Goal: Information Seeking & Learning: Understand process/instructions

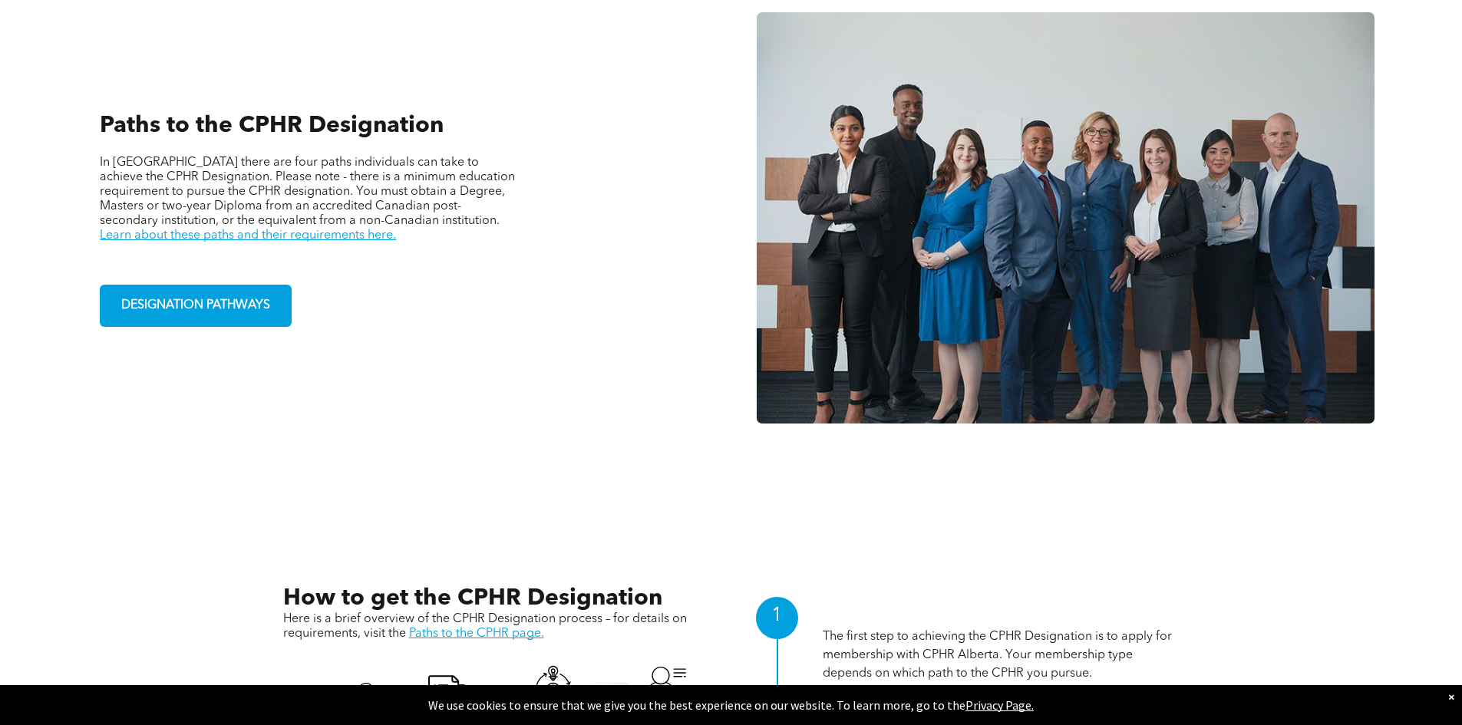
scroll to position [1228, 0]
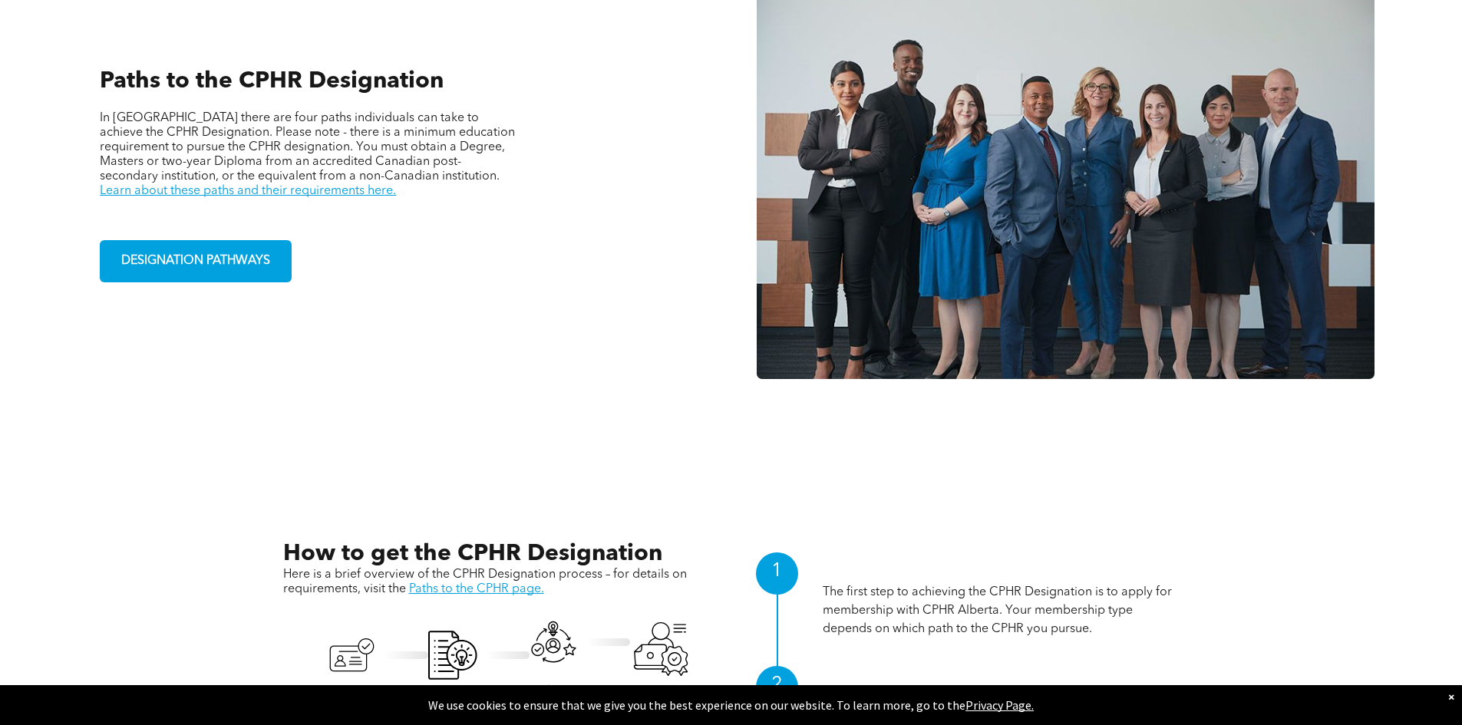
click at [488, 345] on div "Paths to the CPHR Designation In Alberta there are four paths individuals can t…" at bounding box center [397, 174] width 618 height 476
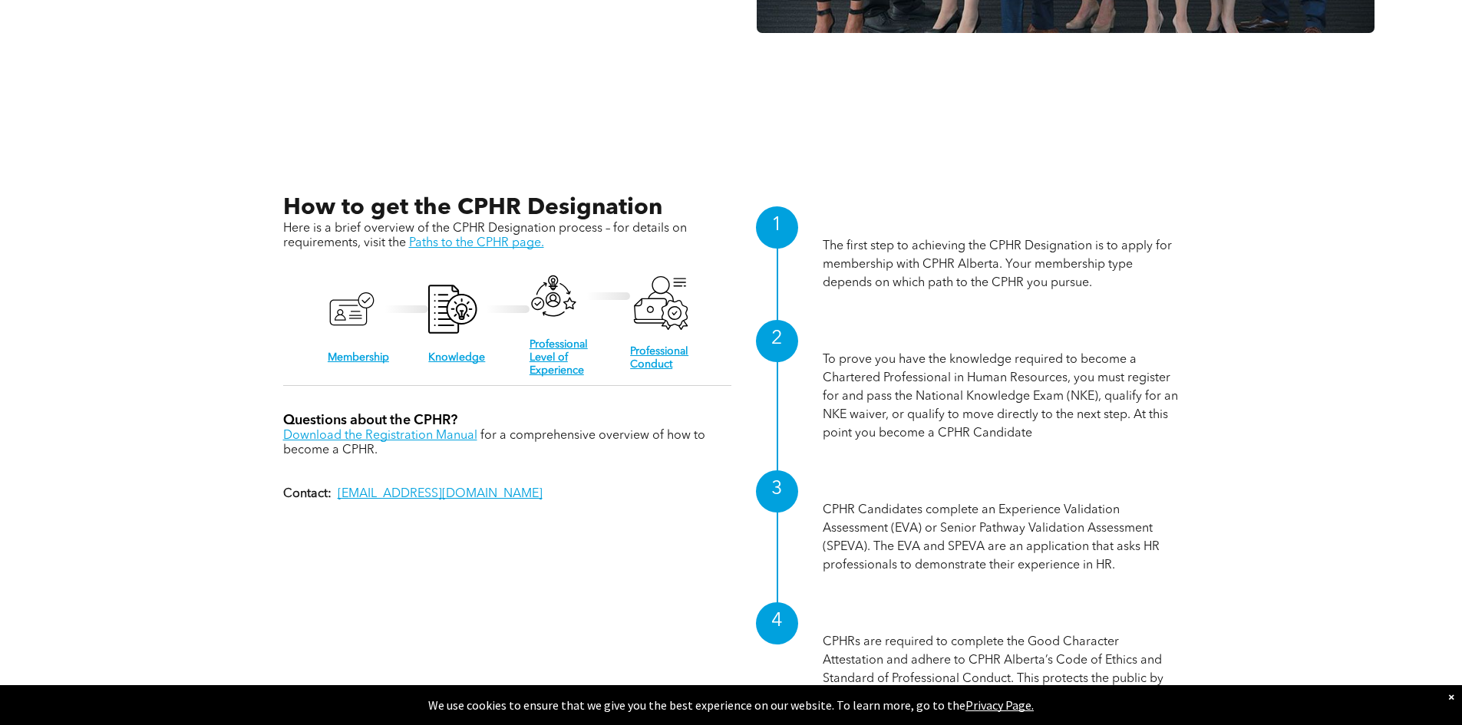
scroll to position [1535, 0]
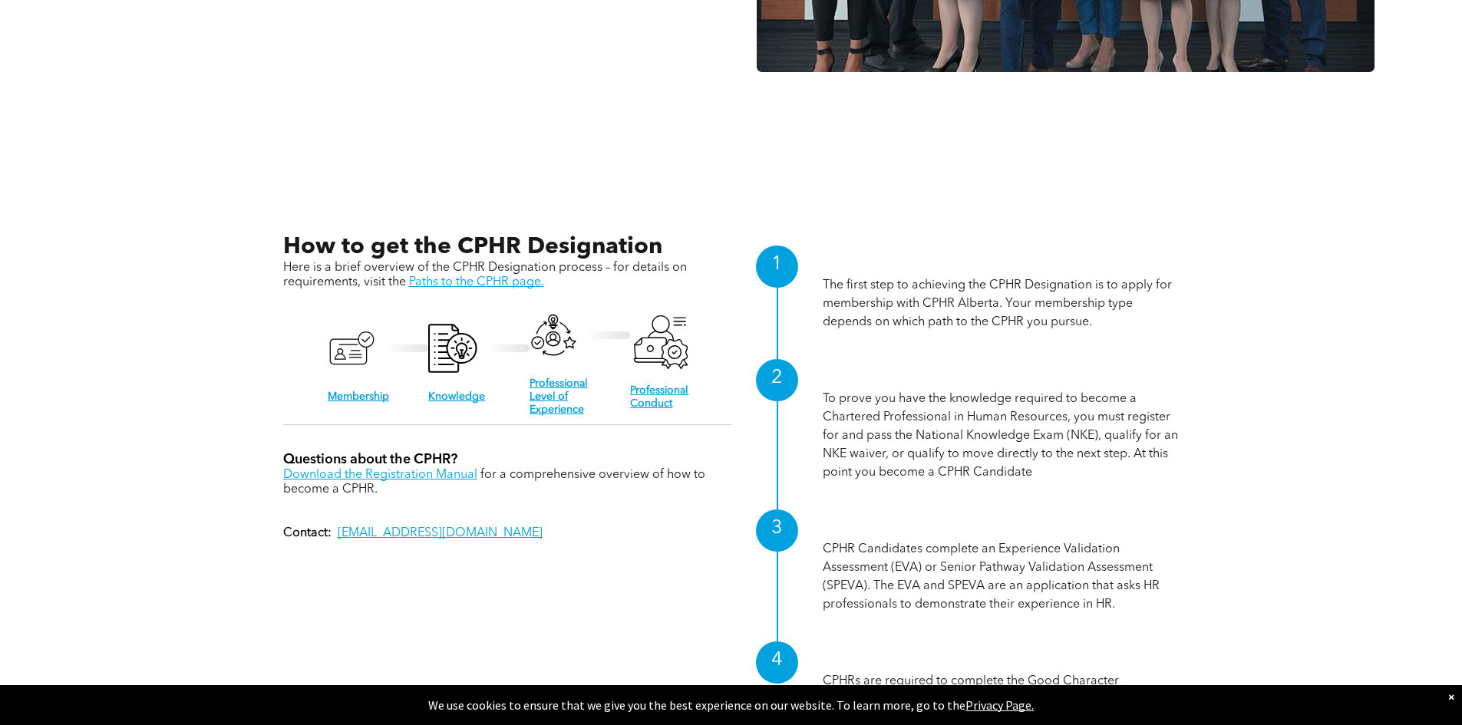
click at [616, 555] on div "How to get the CPHR Designation Here is a brief overview of the CPHR Designatio…" at bounding box center [731, 515] width 897 height 565
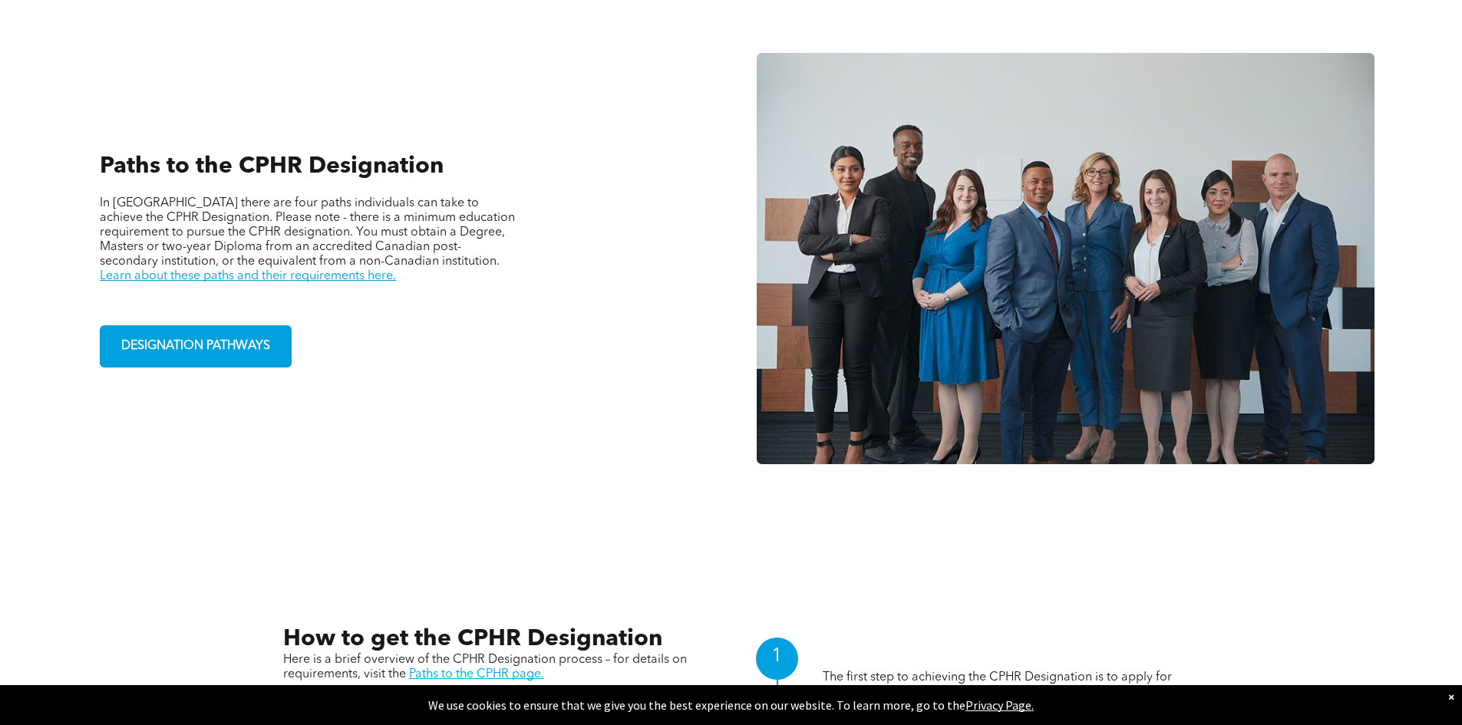
scroll to position [1075, 0]
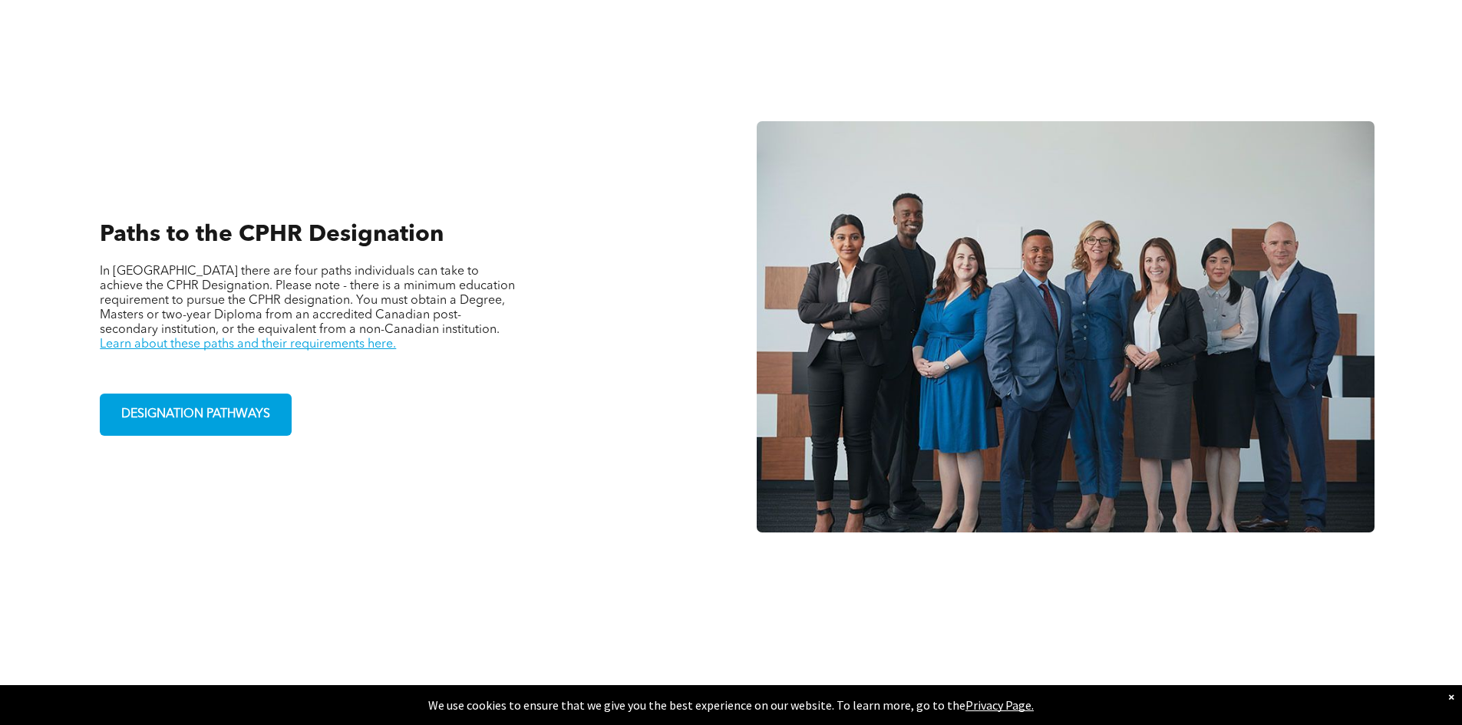
click at [552, 495] on div "Paths to the CPHR Designation In Alberta there are four paths individuals can t…" at bounding box center [397, 327] width 618 height 476
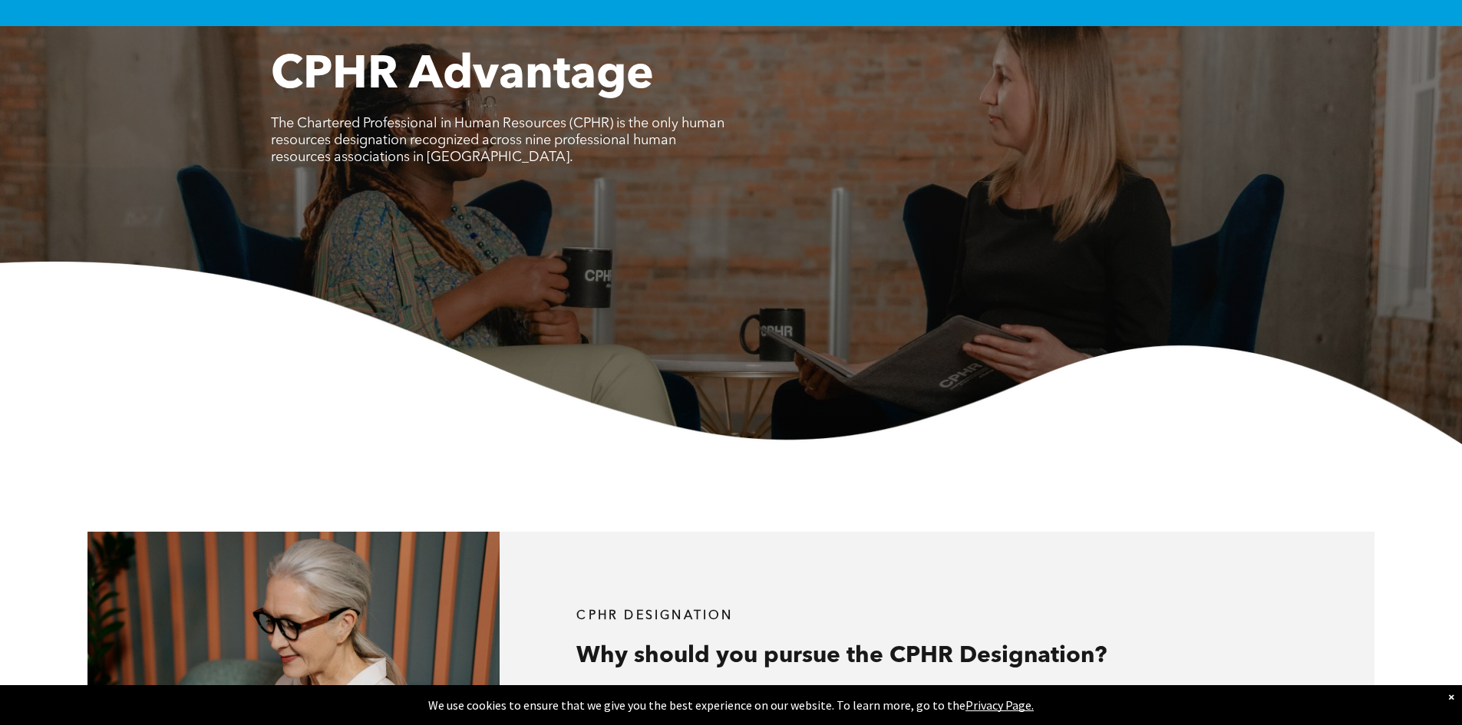
scroll to position [0, 0]
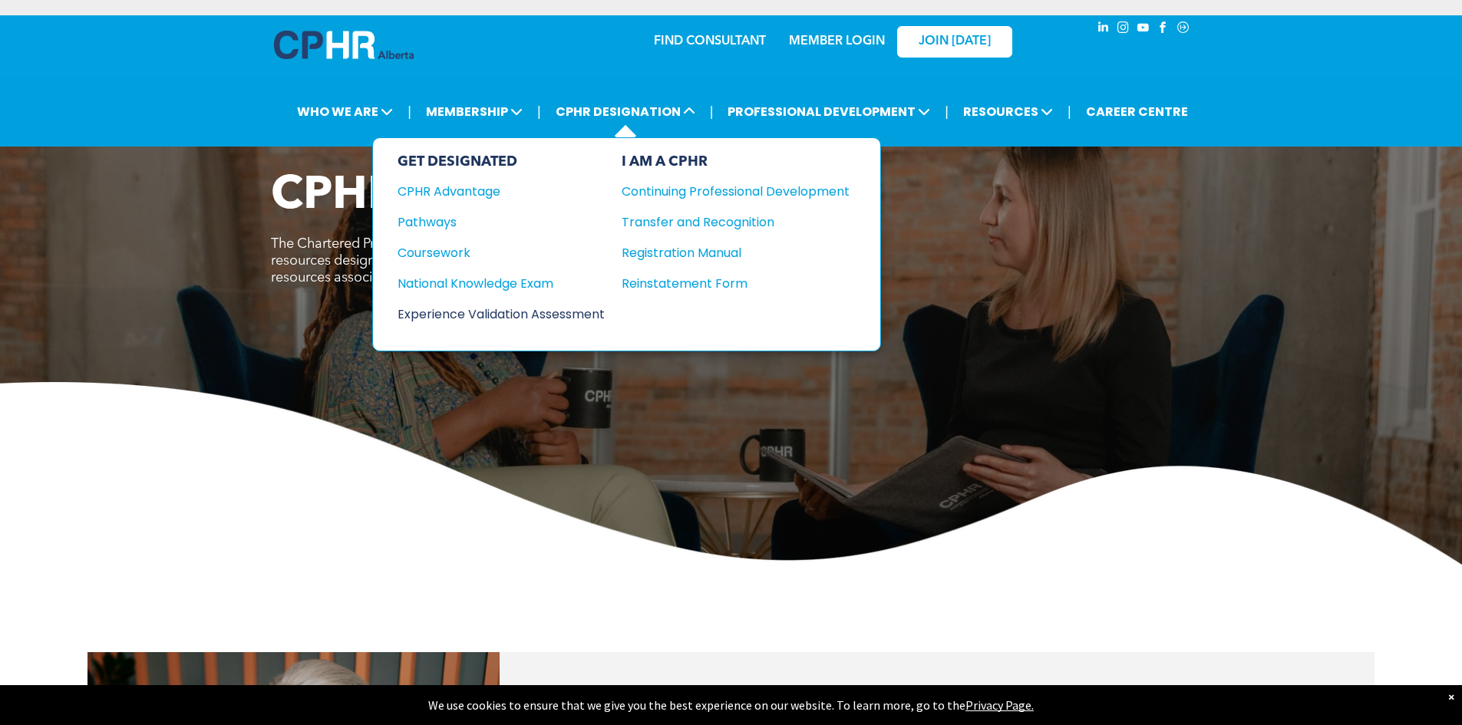
click at [507, 314] on div "Experience Validation Assessment" at bounding box center [491, 314] width 187 height 19
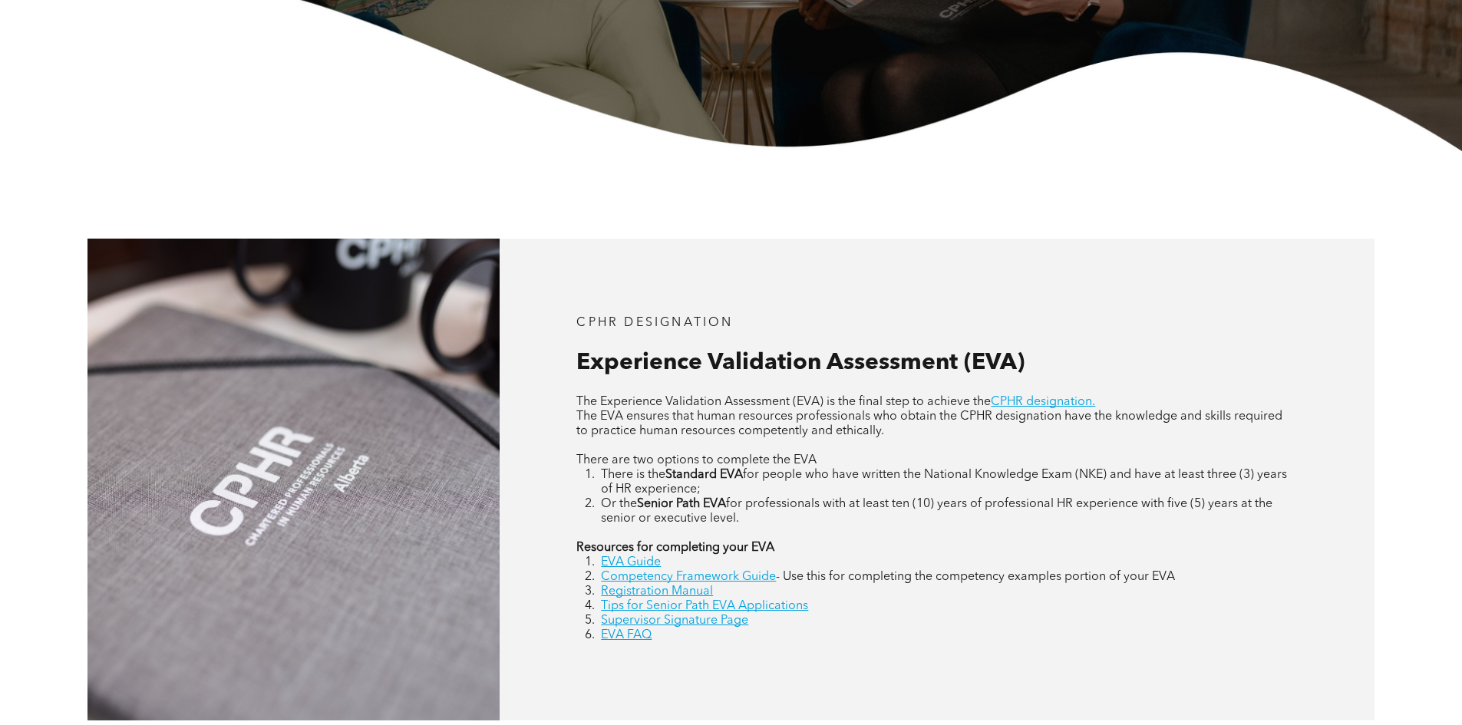
scroll to position [614, 0]
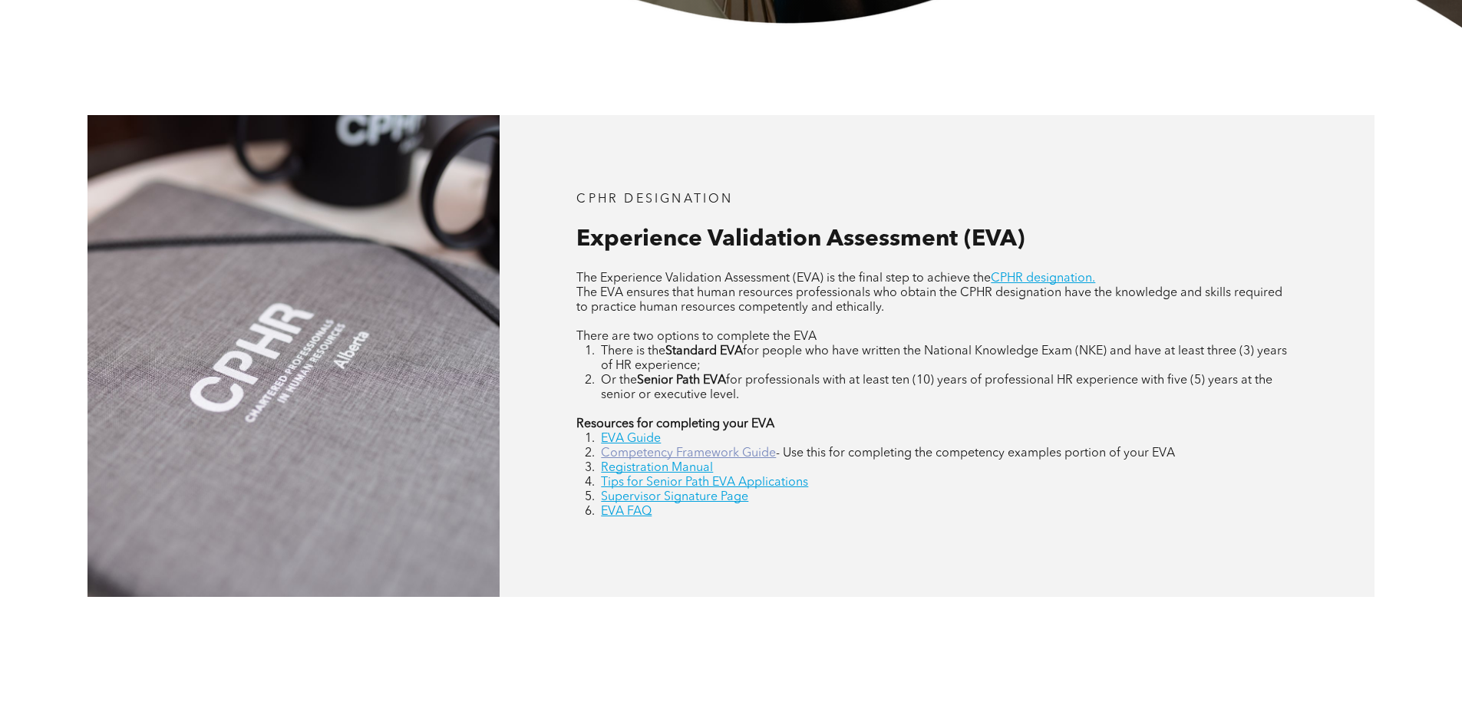
click at [659, 457] on link "Competency Framework Guide" at bounding box center [688, 454] width 175 height 12
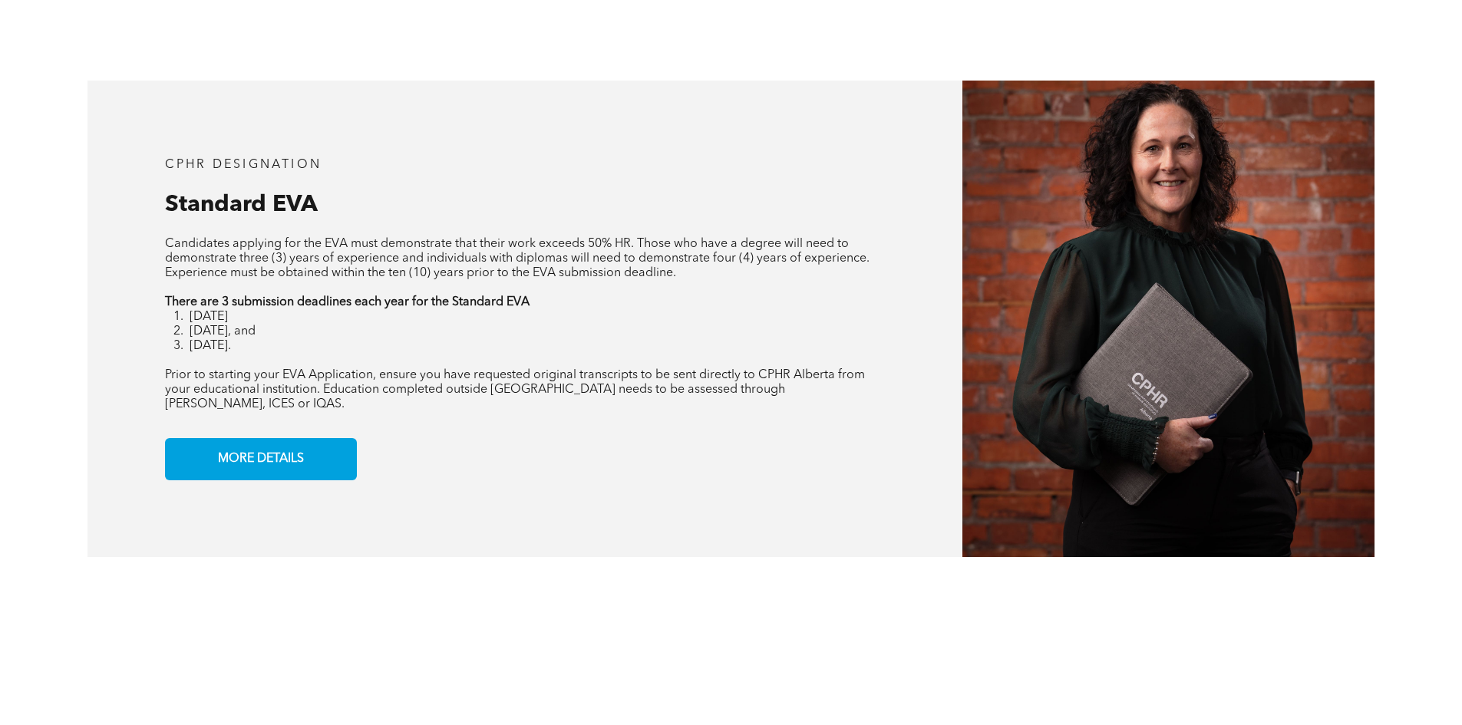
scroll to position [1305, 0]
click at [409, 307] on strong "There are 3 submission deadlines each year for the Standard EVA" at bounding box center [347, 303] width 365 height 12
click at [565, 331] on li "May 31st, and" at bounding box center [538, 333] width 696 height 15
drag, startPoint x: 264, startPoint y: 329, endPoint x: 173, endPoint y: 332, distance: 91.4
click at [190, 332] on li "May 31st, and" at bounding box center [538, 333] width 696 height 15
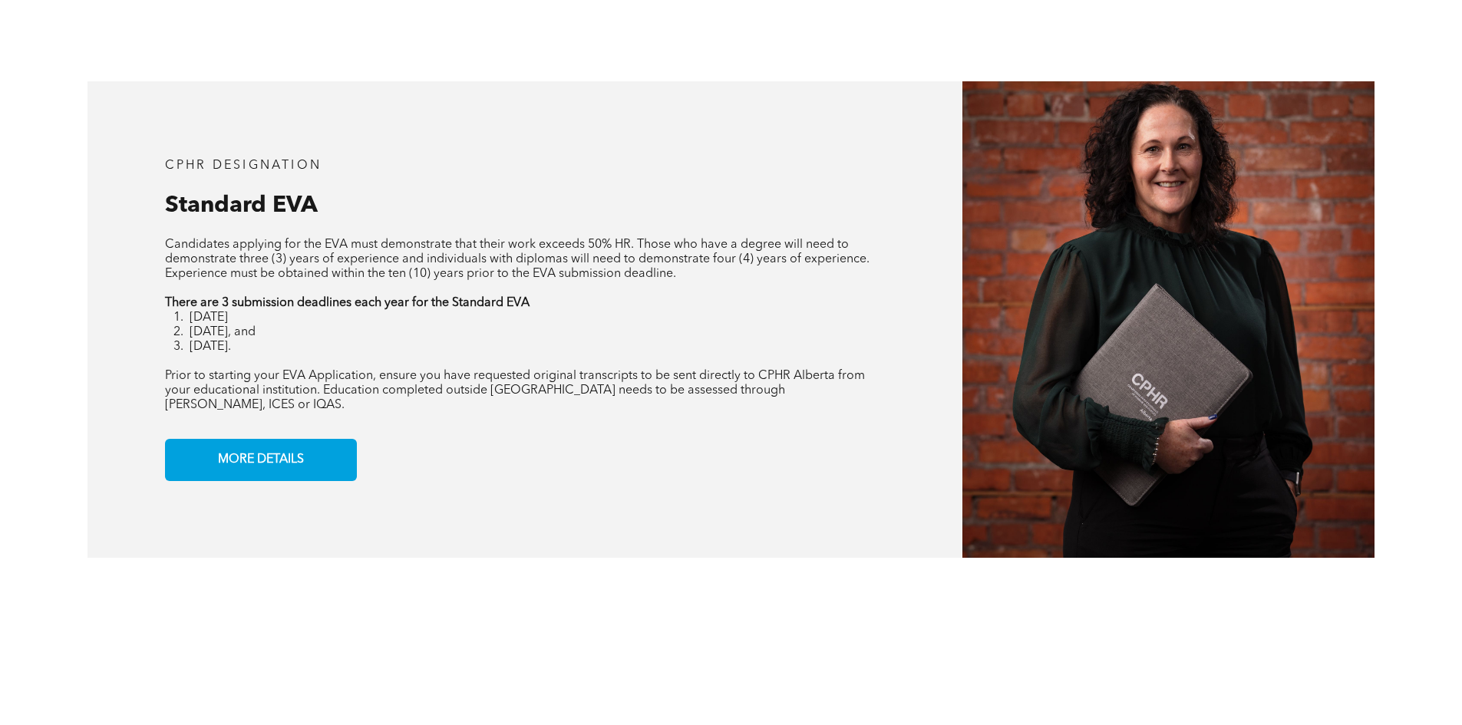
click at [295, 355] on p at bounding box center [525, 362] width 721 height 15
click at [164, 350] on div "CPHR DESIGNATION Standard EVA Candidates applying for the EVA must demonstrate …" at bounding box center [525, 319] width 875 height 477
click at [493, 381] on span "Prior to starting your EVA Application, ensure you have requested original tran…" at bounding box center [515, 390] width 700 height 41
drag, startPoint x: 310, startPoint y: 303, endPoint x: 389, endPoint y: 302, distance: 79.1
click at [389, 302] on strong "There are 3 submission deadlines each year for the Standard EVA" at bounding box center [347, 303] width 365 height 12
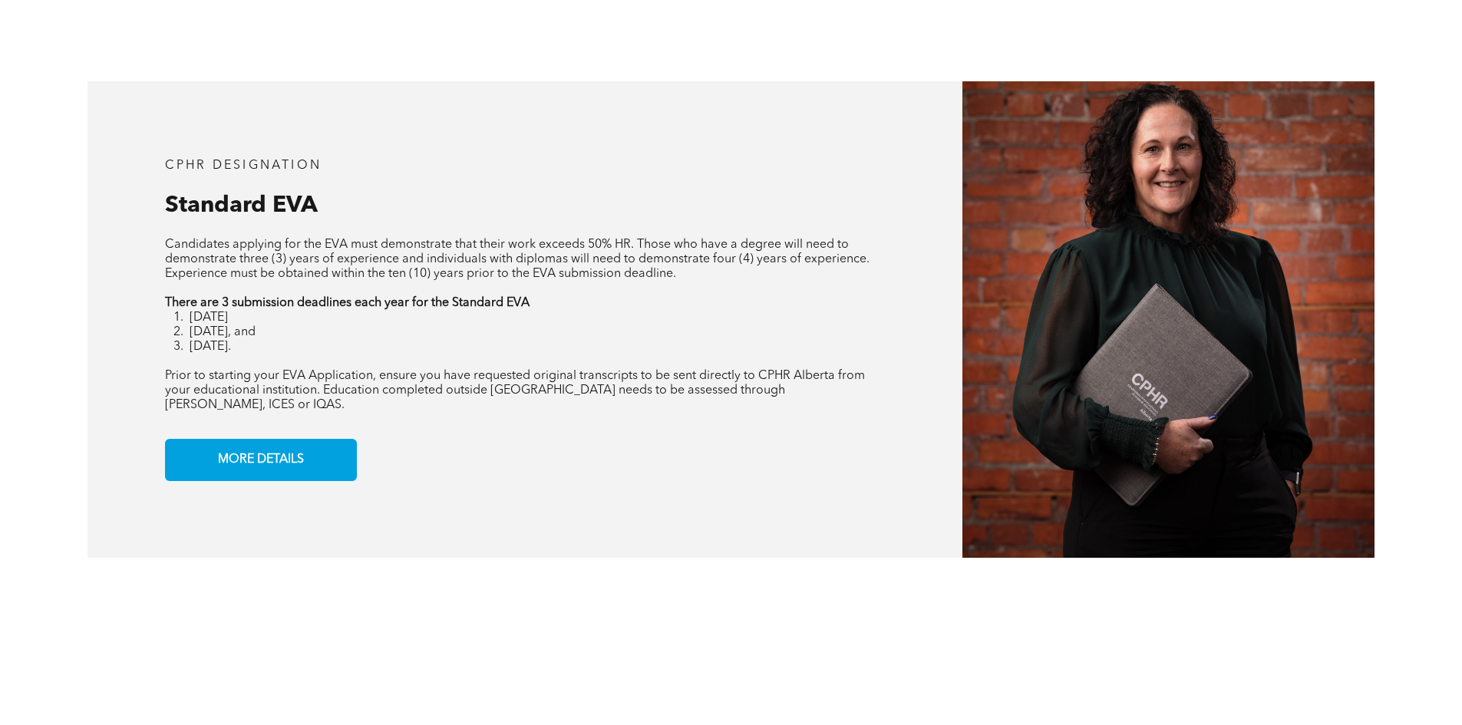
click at [525, 331] on li "May 31st, and" at bounding box center [538, 333] width 696 height 15
drag, startPoint x: 230, startPoint y: 355, endPoint x: 157, endPoint y: 347, distance: 73.4
click at [157, 347] on div "CPHR DESIGNATION Standard EVA Candidates applying for the EVA must demonstrate …" at bounding box center [525, 319] width 875 height 477
click at [438, 397] on span "Prior to starting your EVA Application, ensure you have requested original tran…" at bounding box center [515, 390] width 700 height 41
click at [190, 326] on li "May 31st, and" at bounding box center [538, 333] width 696 height 15
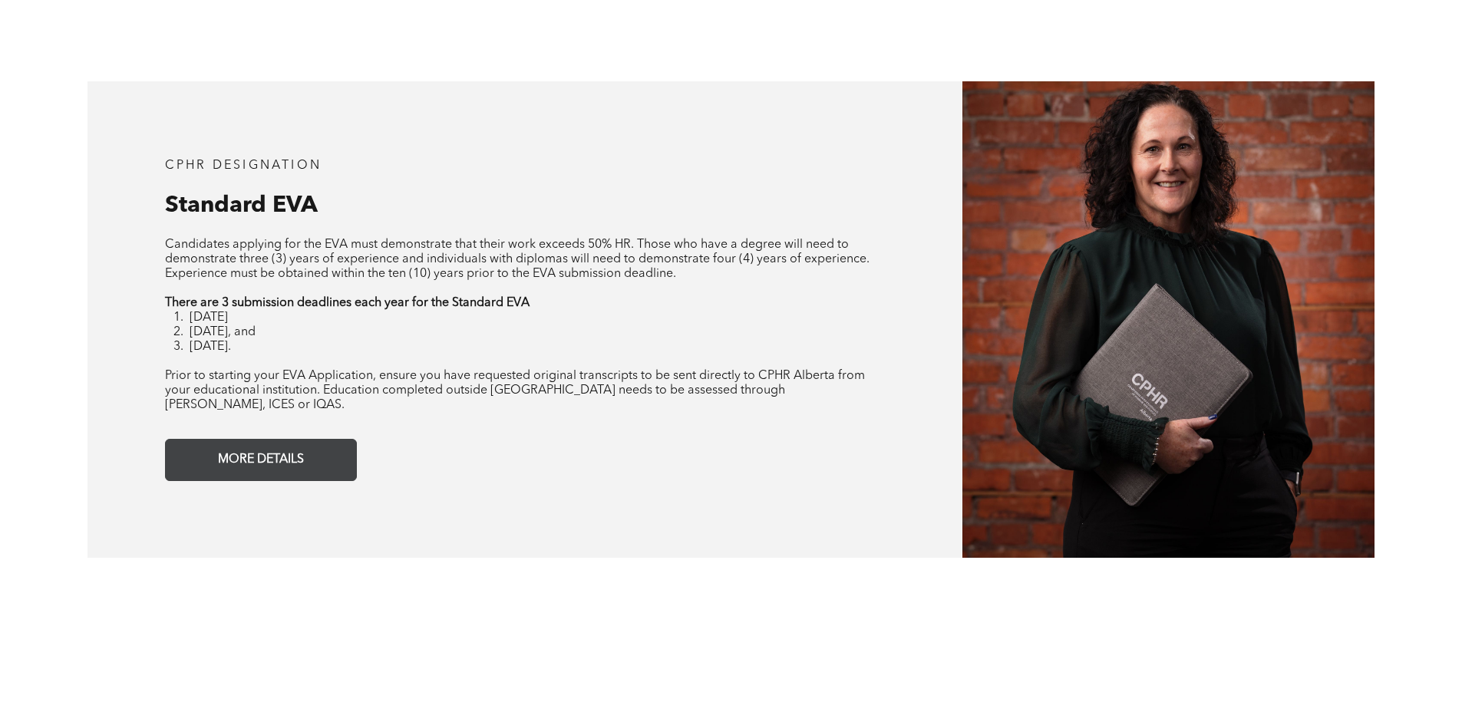
drag, startPoint x: 482, startPoint y: 375, endPoint x: 192, endPoint y: 456, distance: 301.2
click at [476, 378] on span "Prior to starting your EVA Application, ensure you have requested original tran…" at bounding box center [515, 390] width 700 height 41
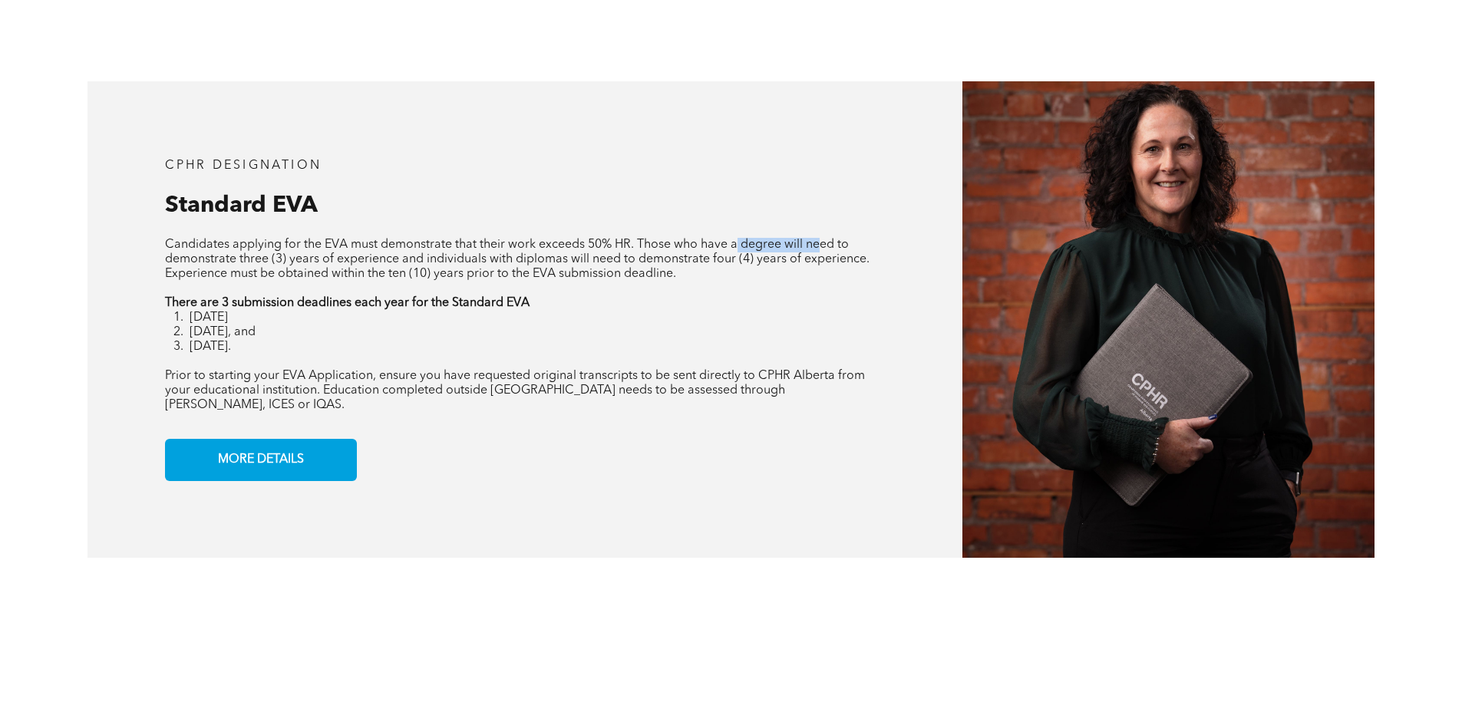
drag, startPoint x: 753, startPoint y: 246, endPoint x: 822, endPoint y: 250, distance: 69.2
click at [822, 250] on span "Candidates applying for the EVA must demonstrate that their work exceeds 50% HR…" at bounding box center [517, 259] width 705 height 41
click at [860, 316] on li "January 31st" at bounding box center [538, 318] width 696 height 15
click at [789, 235] on div "CPHR DESIGNATION Standard EVA Candidates applying for the EVA must demonstrate …" at bounding box center [525, 319] width 875 height 477
click at [706, 309] on p "There are 3 submission deadlines each year for the Standard EVA" at bounding box center [525, 303] width 721 height 15
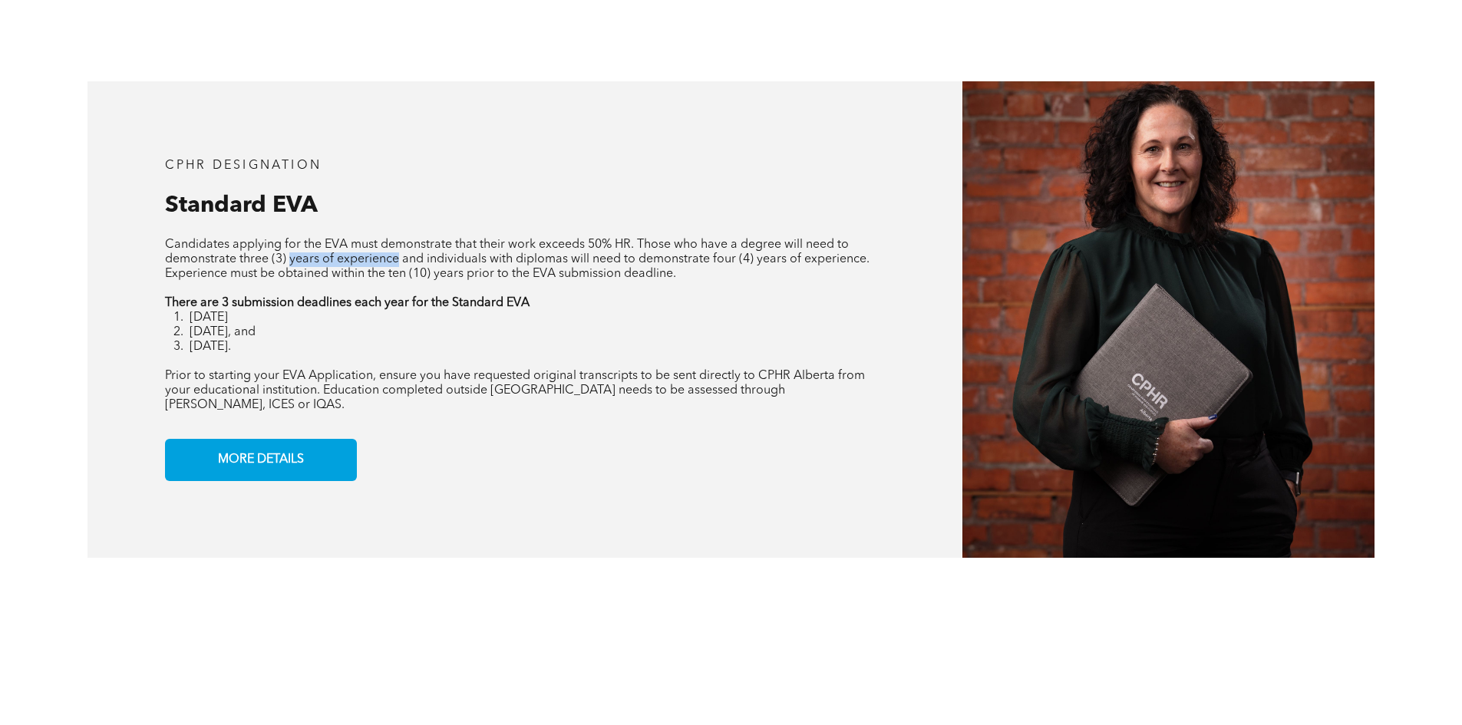
drag, startPoint x: 325, startPoint y: 257, endPoint x: 397, endPoint y: 257, distance: 72.2
click at [397, 257] on span "Candidates applying for the EVA must demonstrate that their work exceeds 50% HR…" at bounding box center [517, 259] width 705 height 41
click at [732, 344] on li "September 30th." at bounding box center [538, 347] width 696 height 15
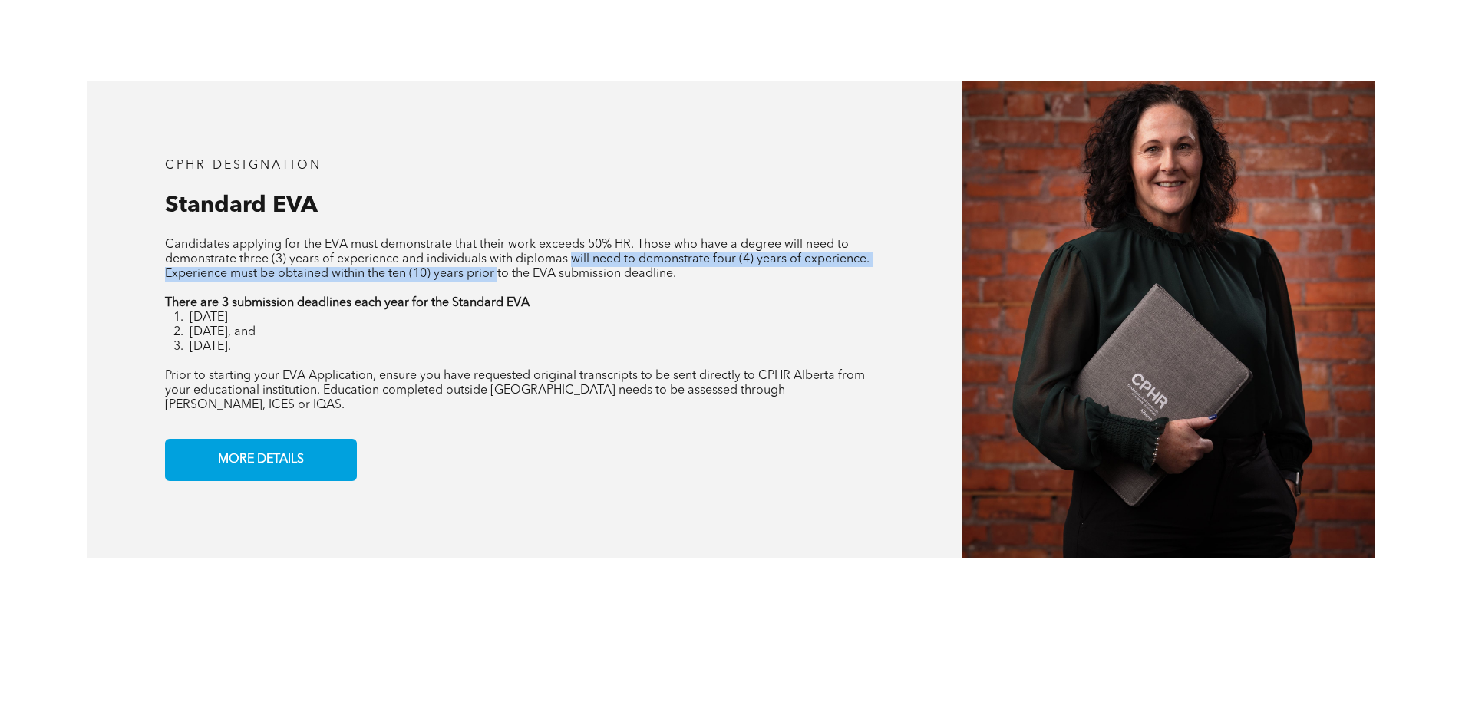
drag, startPoint x: 500, startPoint y: 271, endPoint x: 574, endPoint y: 266, distance: 74.7
click at [572, 266] on span "Candidates applying for the EVA must demonstrate that their work exceeds 50% HR…" at bounding box center [517, 259] width 705 height 41
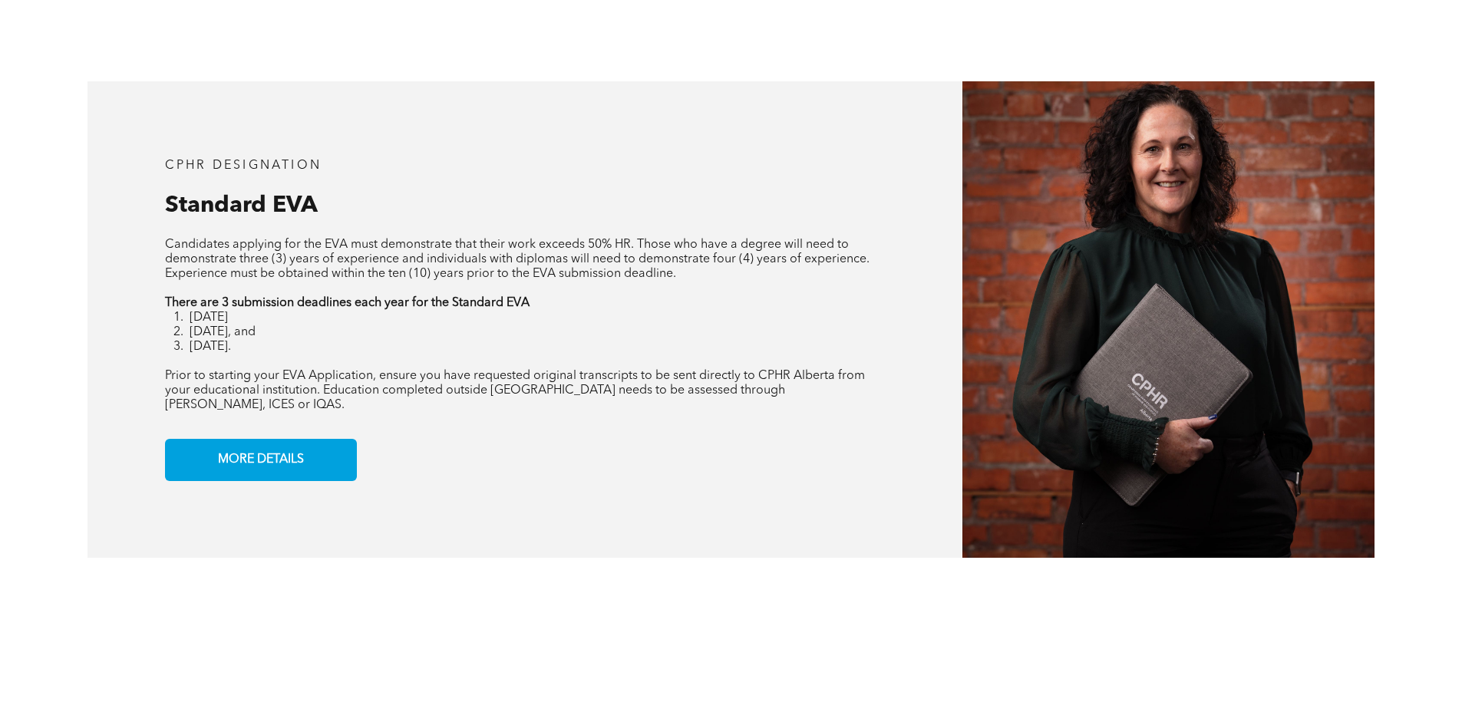
click at [733, 290] on p at bounding box center [525, 289] width 721 height 15
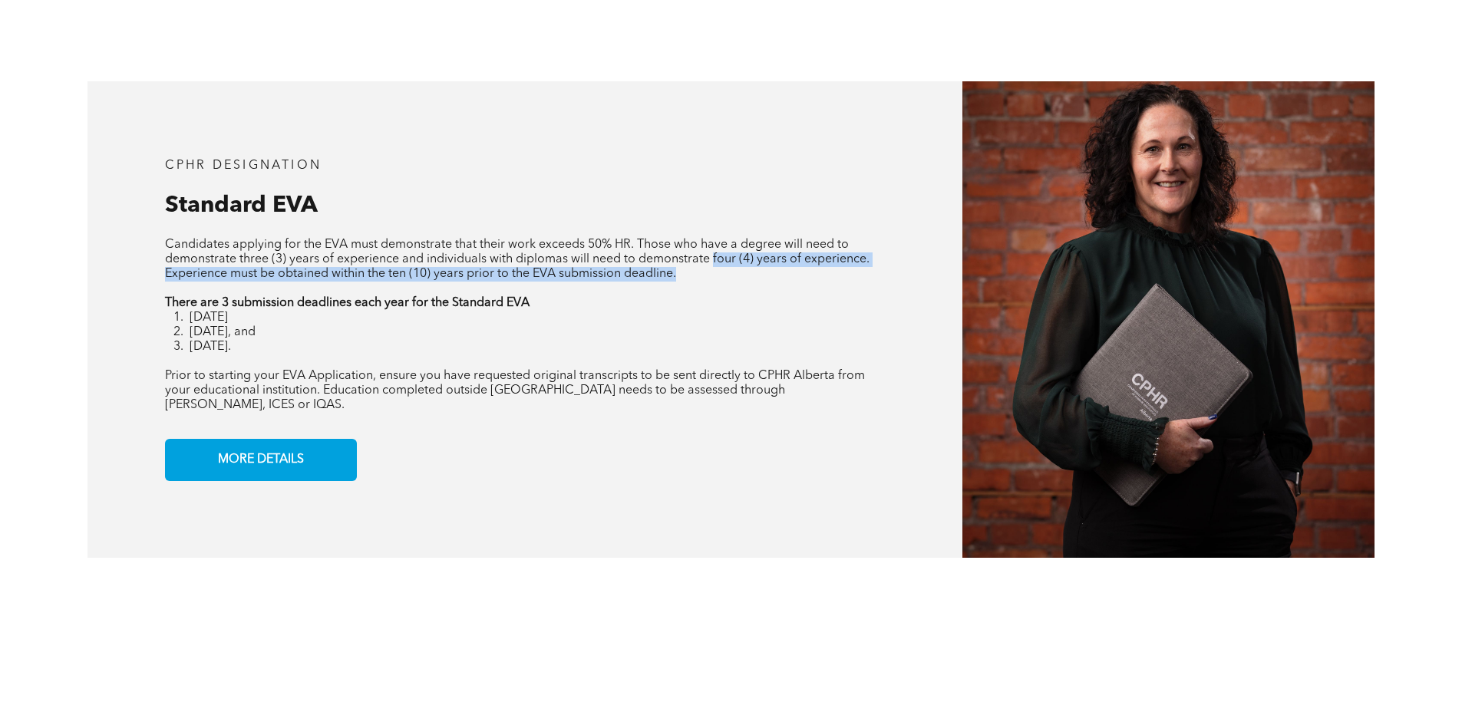
drag, startPoint x: 720, startPoint y: 256, endPoint x: 877, endPoint y: 322, distance: 170.0
click at [831, 271] on p "Candidates applying for the EVA must demonstrate that their work exceeds 50% HR…" at bounding box center [525, 260] width 721 height 44
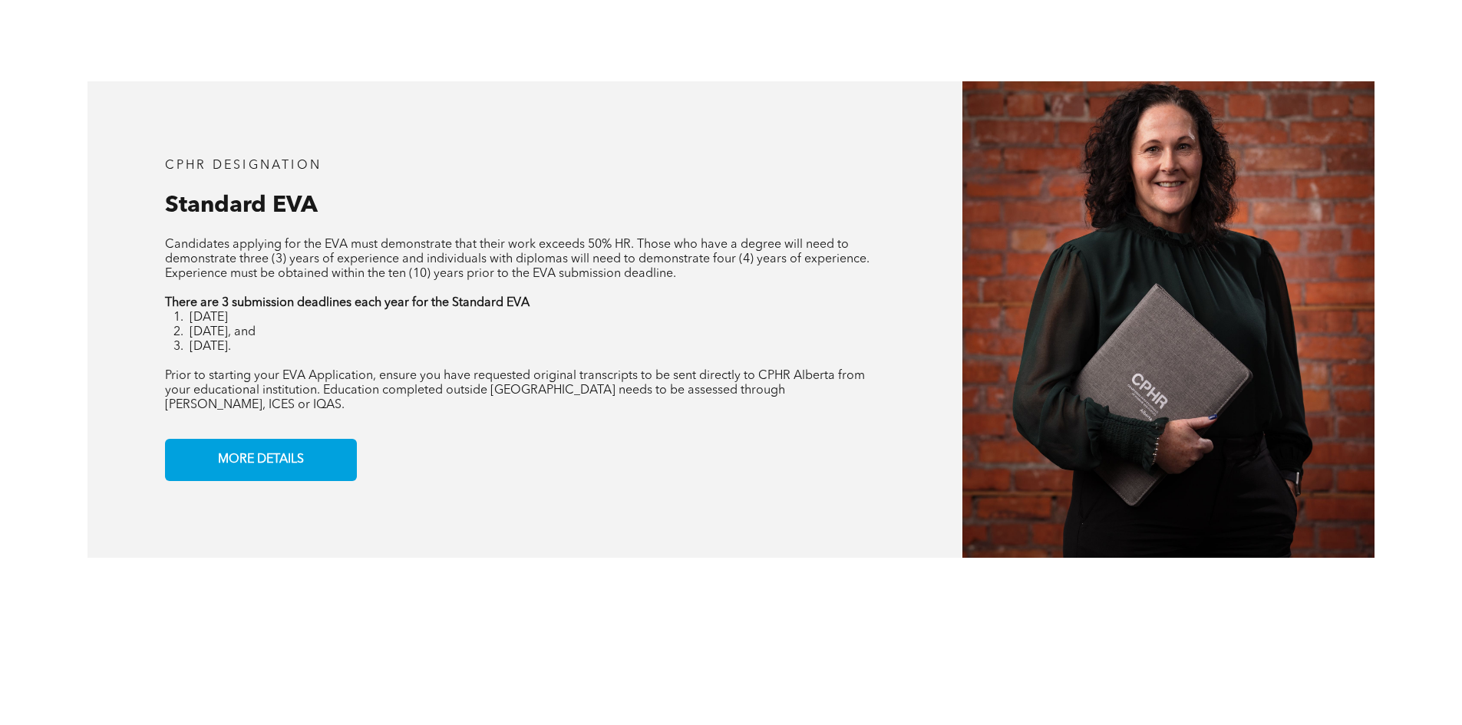
drag, startPoint x: 877, startPoint y: 322, endPoint x: 283, endPoint y: 382, distance: 597.2
click at [870, 322] on li "January 31st" at bounding box center [538, 318] width 696 height 15
drag, startPoint x: 193, startPoint y: 278, endPoint x: 702, endPoint y: 315, distance: 511.1
click at [646, 283] on div "Candidates applying for the EVA must demonstrate that their work exceeds 50% HR…" at bounding box center [525, 325] width 721 height 175
click at [702, 315] on li "January 31st" at bounding box center [538, 318] width 696 height 15
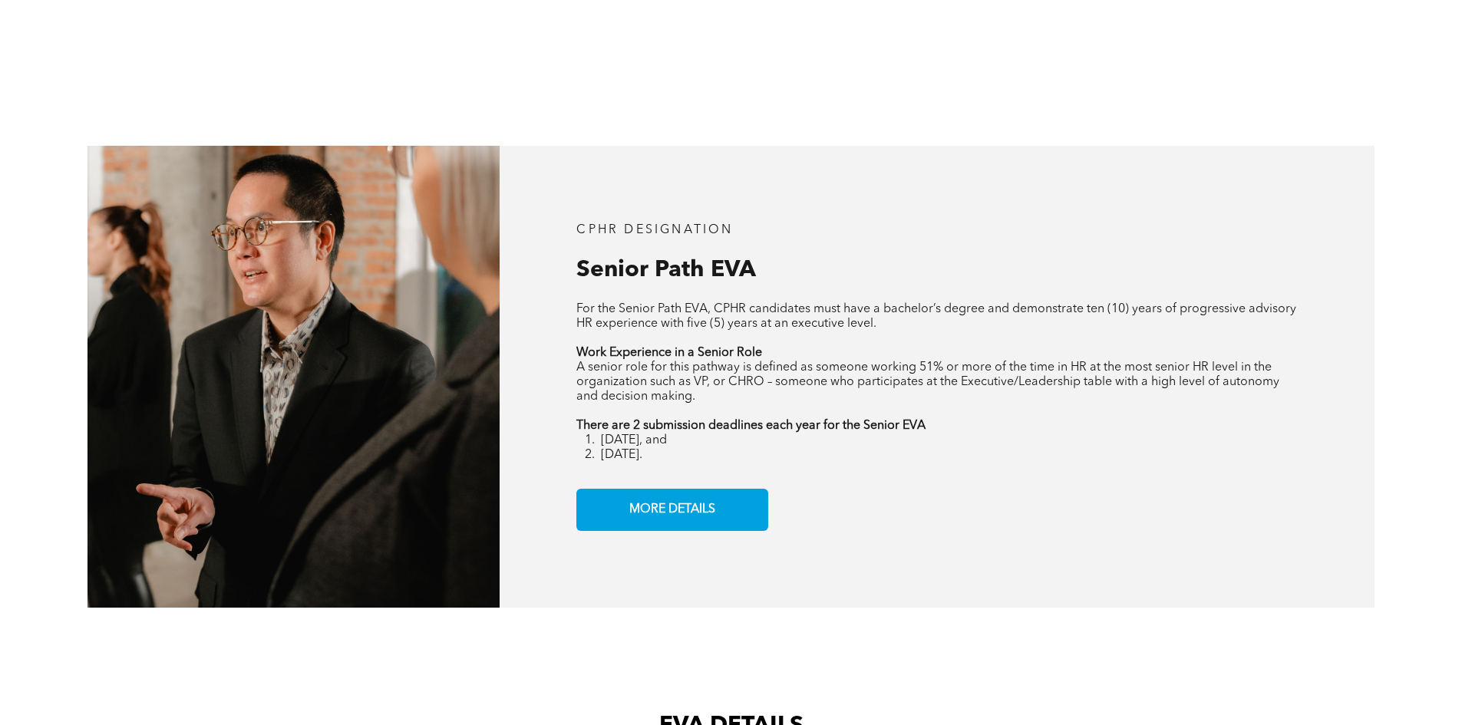
scroll to position [1996, 0]
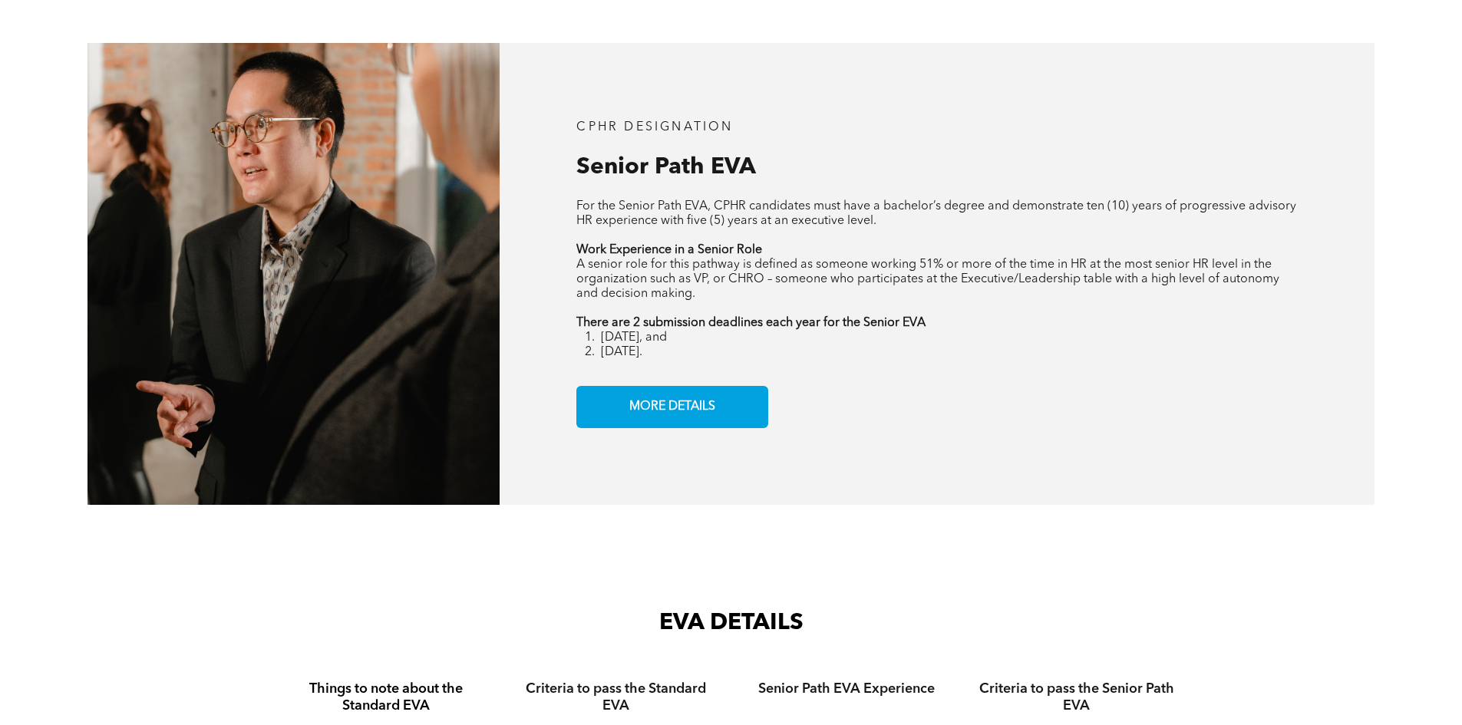
drag, startPoint x: 786, startPoint y: 364, endPoint x: 593, endPoint y: 267, distance: 216.3
click at [593, 267] on div "CPHR DESIGNATION Senior Path EVA For the Senior Path EVA, CPHR candidates must …" at bounding box center [937, 274] width 875 height 462
click at [1066, 381] on div "CPHR DESIGNATION Senior Path EVA For the Senior Path EVA, CPHR candidates must …" at bounding box center [937, 274] width 875 height 462
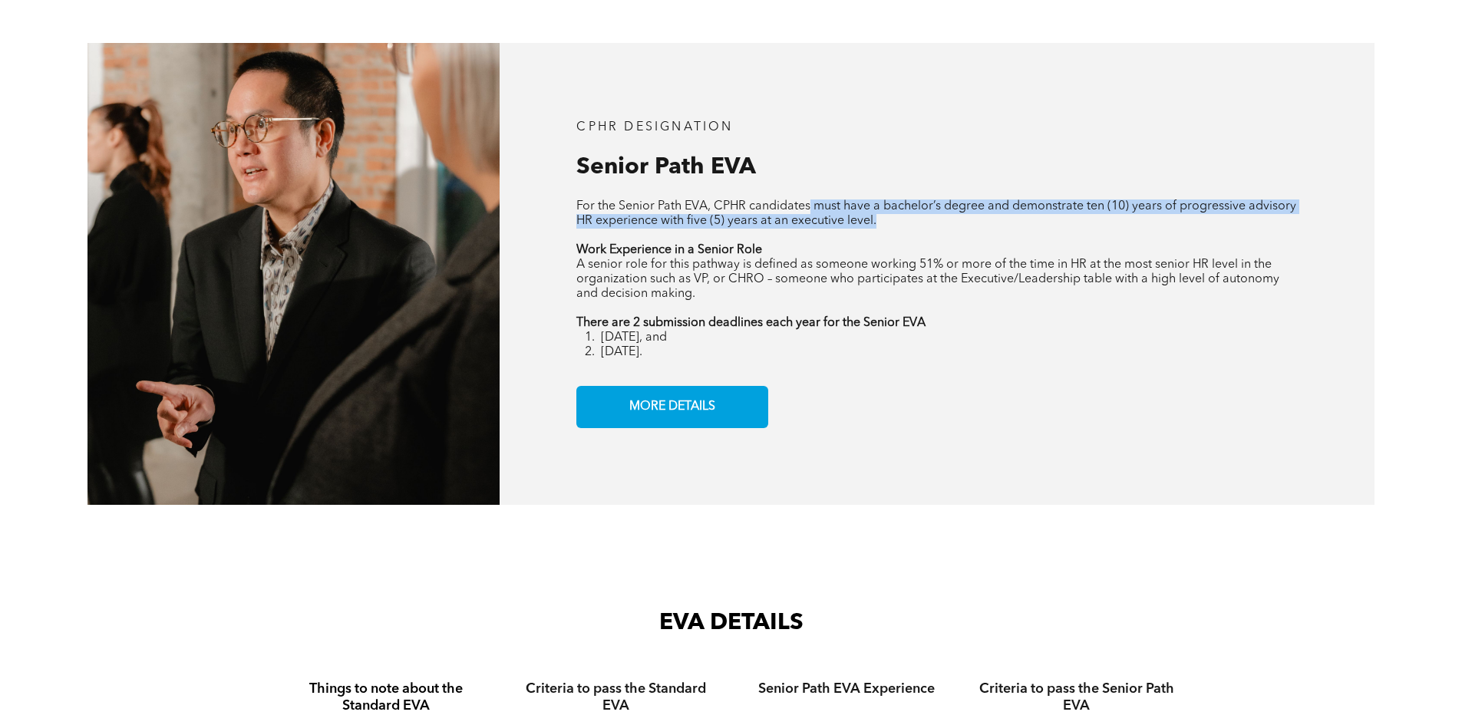
drag, startPoint x: 811, startPoint y: 191, endPoint x: 890, endPoint y: 209, distance: 80.3
click at [890, 209] on p "For the Senior Path EVA, CPHR candidates must have a bachelor’s degree and demo…" at bounding box center [937, 214] width 721 height 29
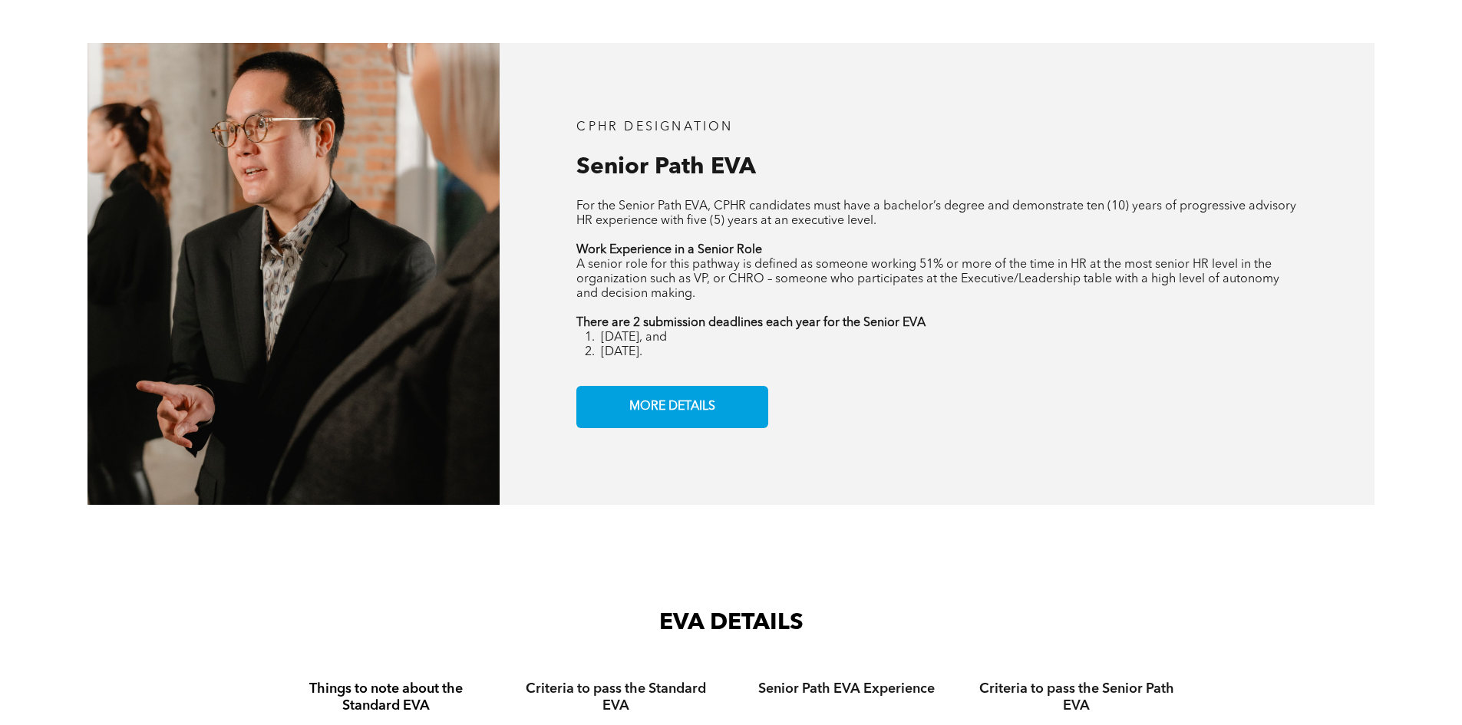
click at [956, 243] on p "Work Experience in a Senior Role" at bounding box center [937, 250] width 721 height 15
drag, startPoint x: 904, startPoint y: 193, endPoint x: 995, endPoint y: 192, distance: 91.4
click at [995, 200] on span "For the Senior Path EVA, CPHR candidates must have a bachelor’s degree and demo…" at bounding box center [937, 213] width 720 height 27
click at [1125, 229] on p at bounding box center [937, 236] width 721 height 15
drag, startPoint x: 782, startPoint y: 213, endPoint x: 794, endPoint y: 210, distance: 12.5
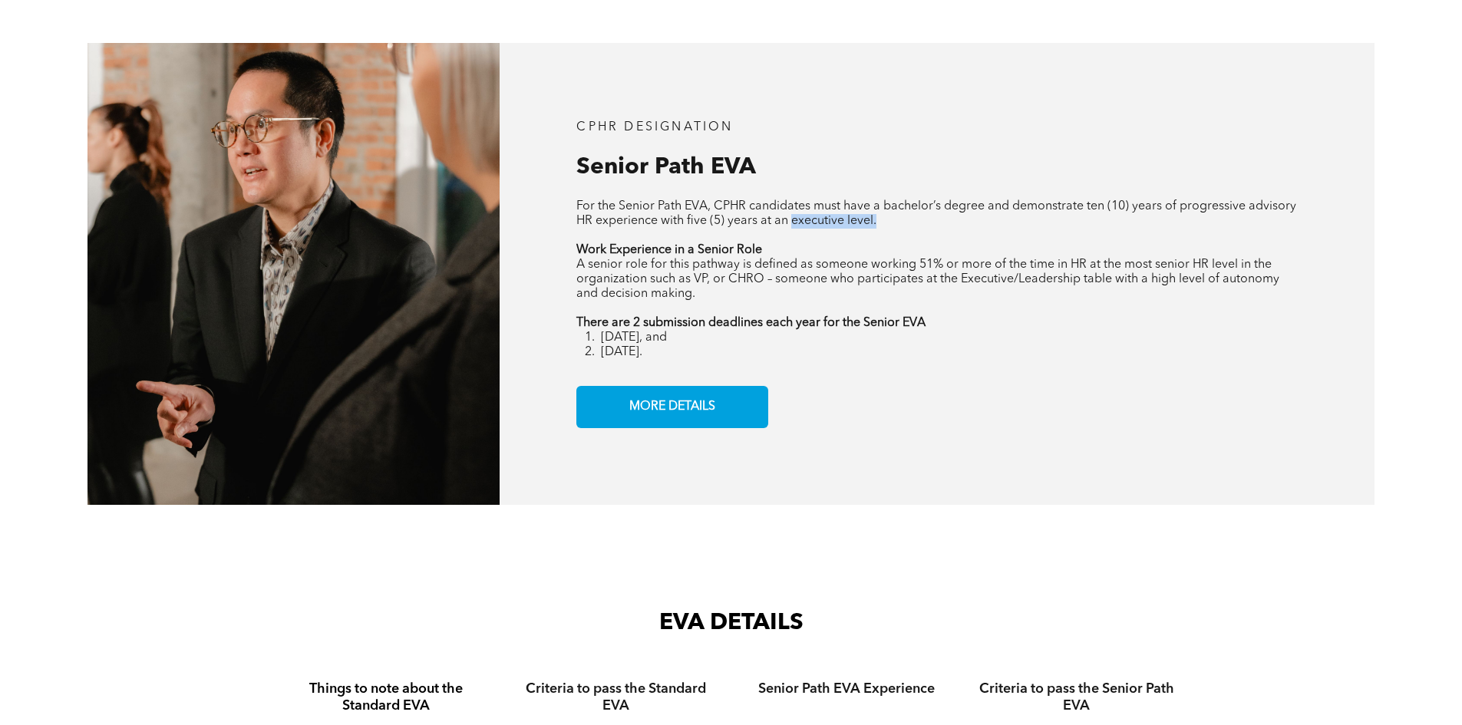
click at [794, 210] on div "For the Senior Path EVA, CPHR candidates must have a bachelor’s degree and demo…" at bounding box center [937, 280] width 721 height 160
click at [1026, 259] on span "A senior role for this pathway is defined as someone working 51% or more of the…" at bounding box center [928, 279] width 703 height 41
drag, startPoint x: 737, startPoint y: 211, endPoint x: 953, endPoint y: 235, distance: 217.0
click at [851, 207] on div "For the Senior Path EVA, CPHR candidates must have a bachelor’s degree and demo…" at bounding box center [937, 280] width 721 height 160
click at [953, 243] on p "Work Experience in a Senior Role" at bounding box center [937, 250] width 721 height 15
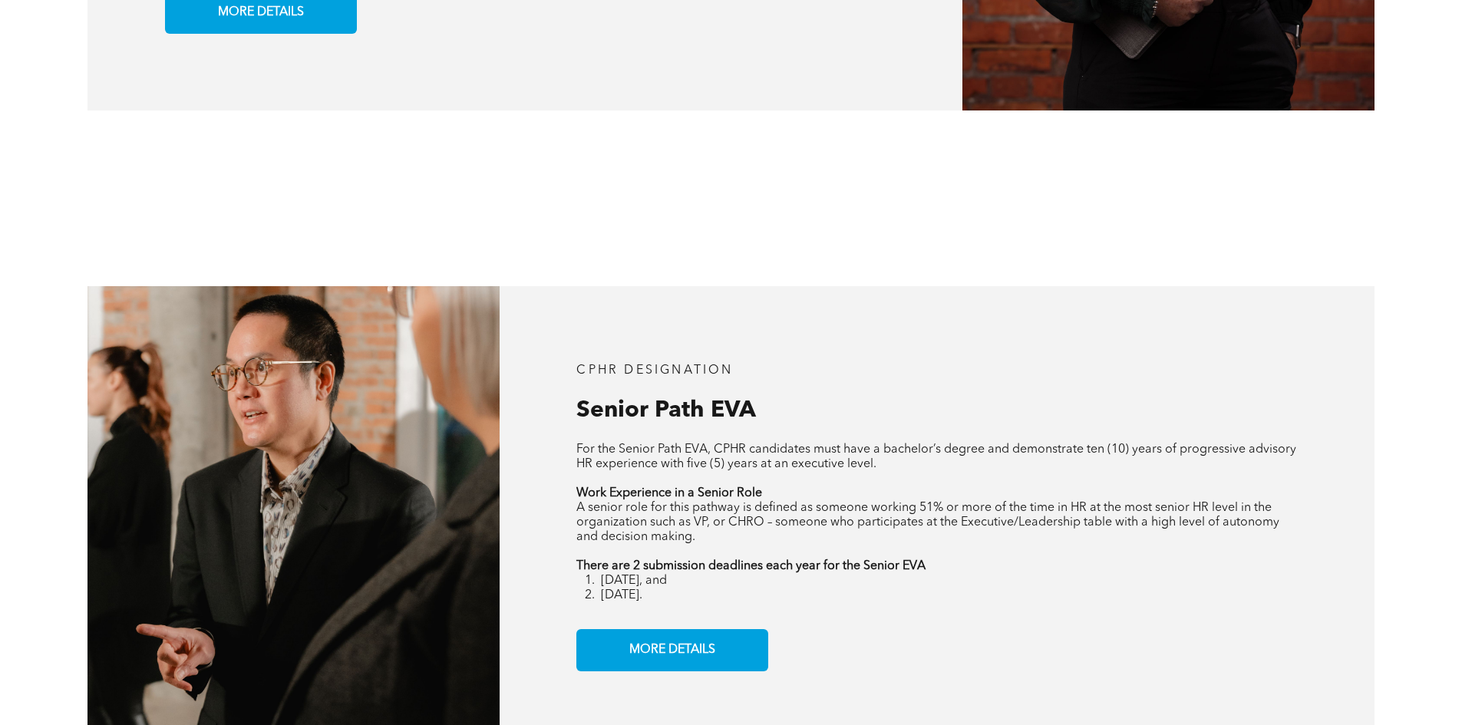
scroll to position [1919, 0]
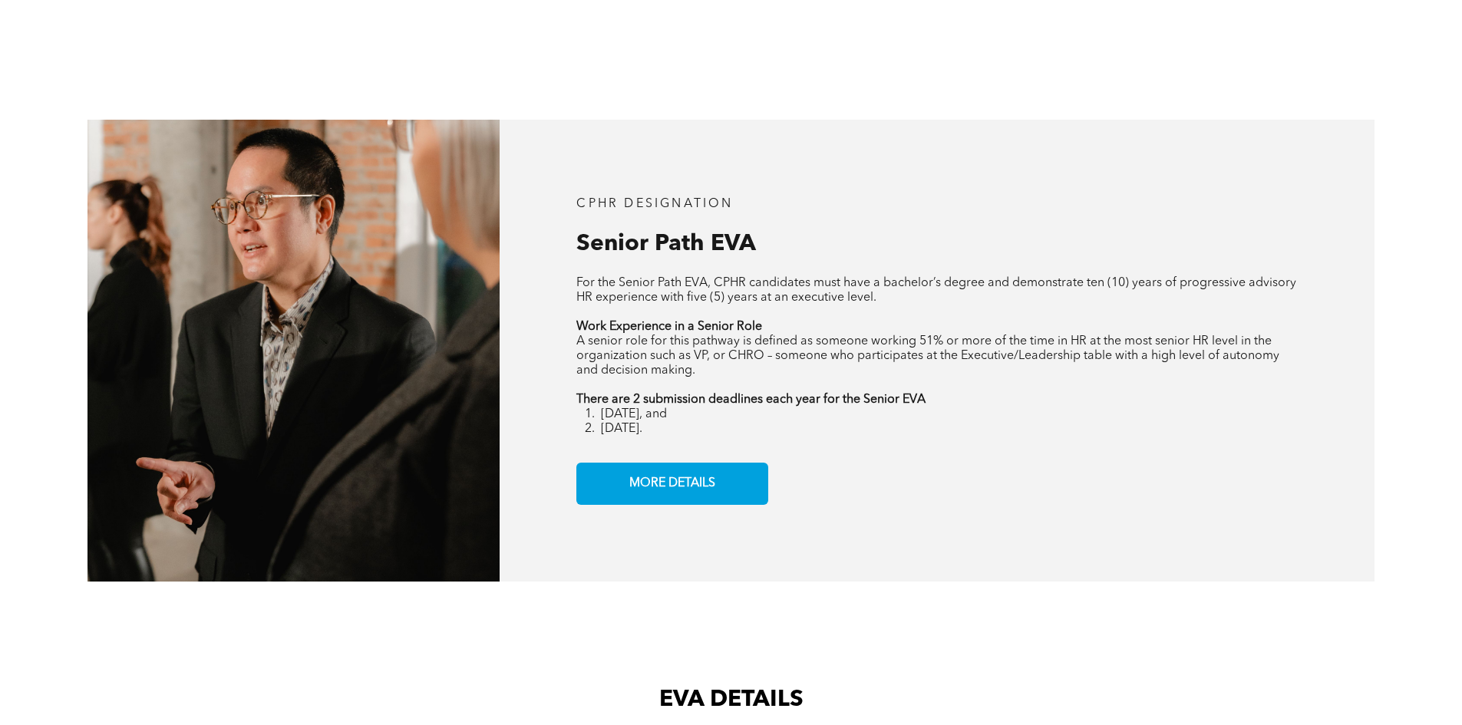
click at [690, 378] on p at bounding box center [937, 385] width 721 height 15
drag, startPoint x: 696, startPoint y: 331, endPoint x: 718, endPoint y: 333, distance: 21.6
click at [718, 335] on span "A senior role for this pathway is defined as someone working 51% or more of the…" at bounding box center [928, 355] width 703 height 41
click at [825, 357] on p "A senior role for this pathway is defined as someone working 51% or more of the…" at bounding box center [937, 357] width 721 height 44
click at [679, 342] on span "A senior role for this pathway is defined as someone working 51% or more of the…" at bounding box center [928, 355] width 703 height 41
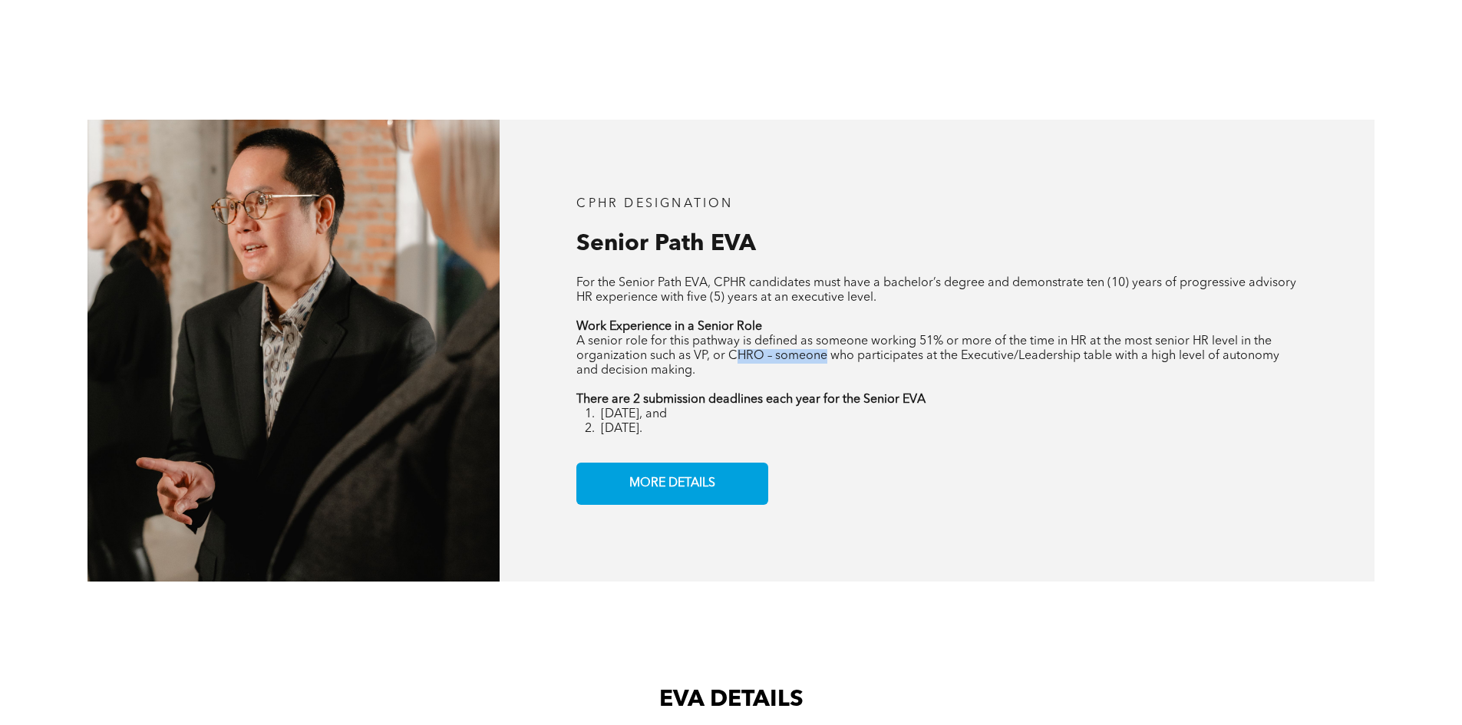
drag, startPoint x: 734, startPoint y: 343, endPoint x: 1191, endPoint y: 374, distance: 457.8
click at [837, 345] on span "A senior role for this pathway is defined as someone working 51% or more of the…" at bounding box center [928, 355] width 703 height 41
click at [1191, 378] on p at bounding box center [937, 385] width 721 height 15
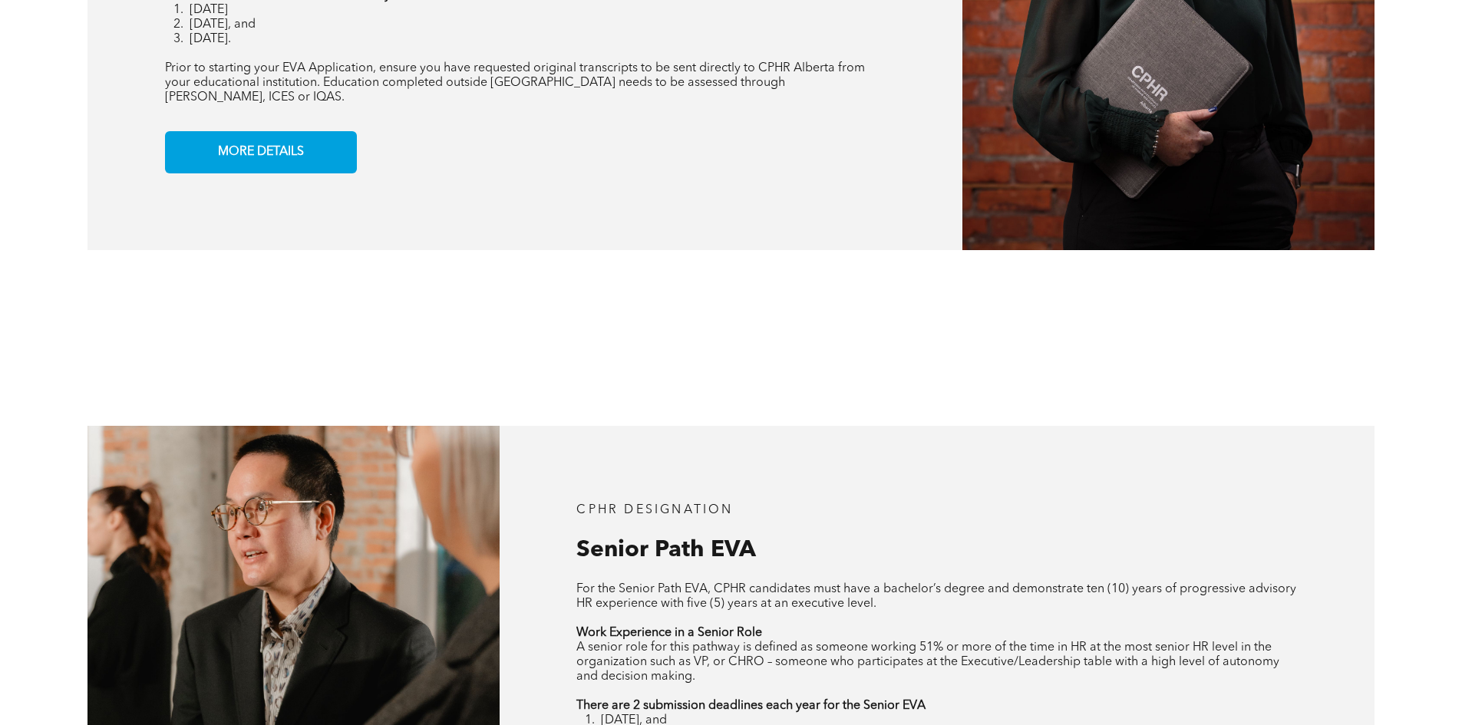
drag, startPoint x: 980, startPoint y: 505, endPoint x: 950, endPoint y: 499, distance: 29.8
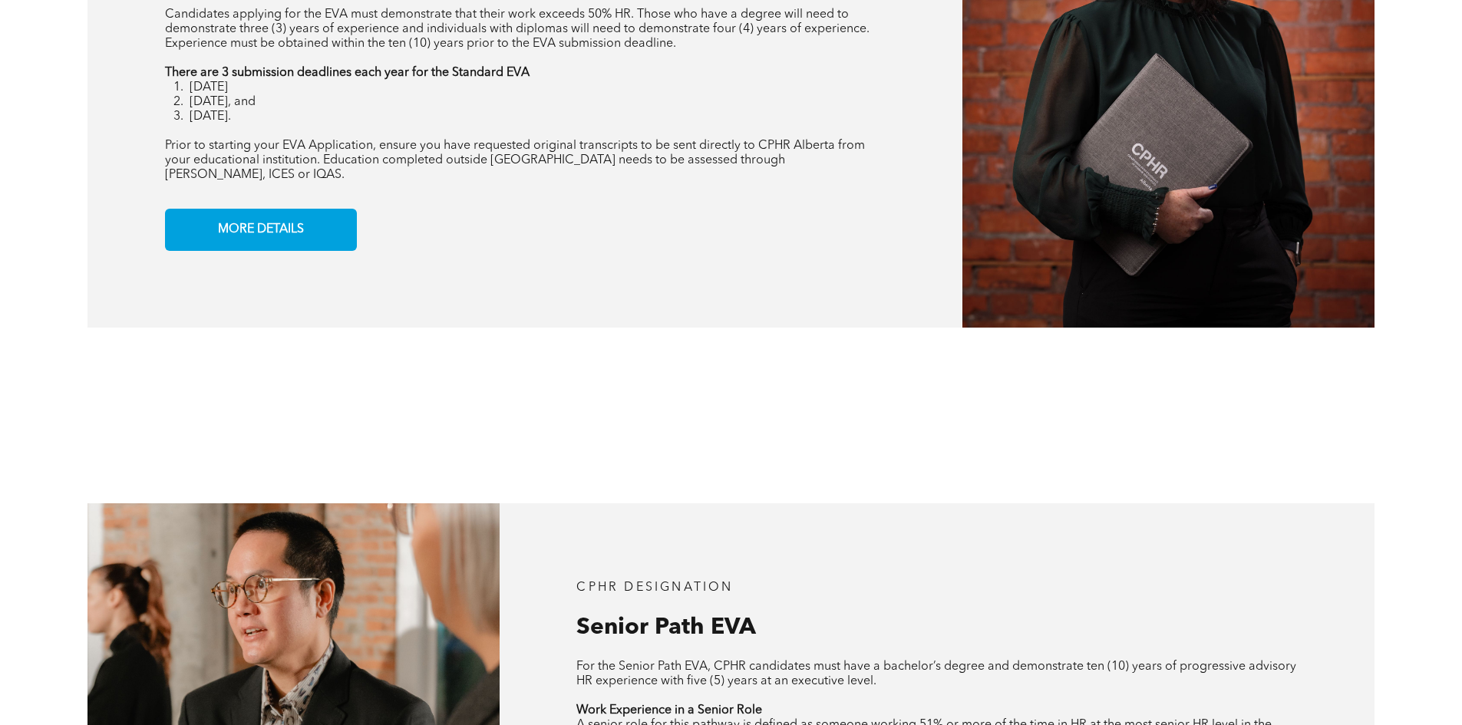
drag, startPoint x: 950, startPoint y: 499, endPoint x: 487, endPoint y: 276, distance: 513.7
click at [483, 263] on div "CPHR DESIGNATION Standard EVA Candidates applying for the EVA must demonstrate …" at bounding box center [525, 89] width 875 height 477
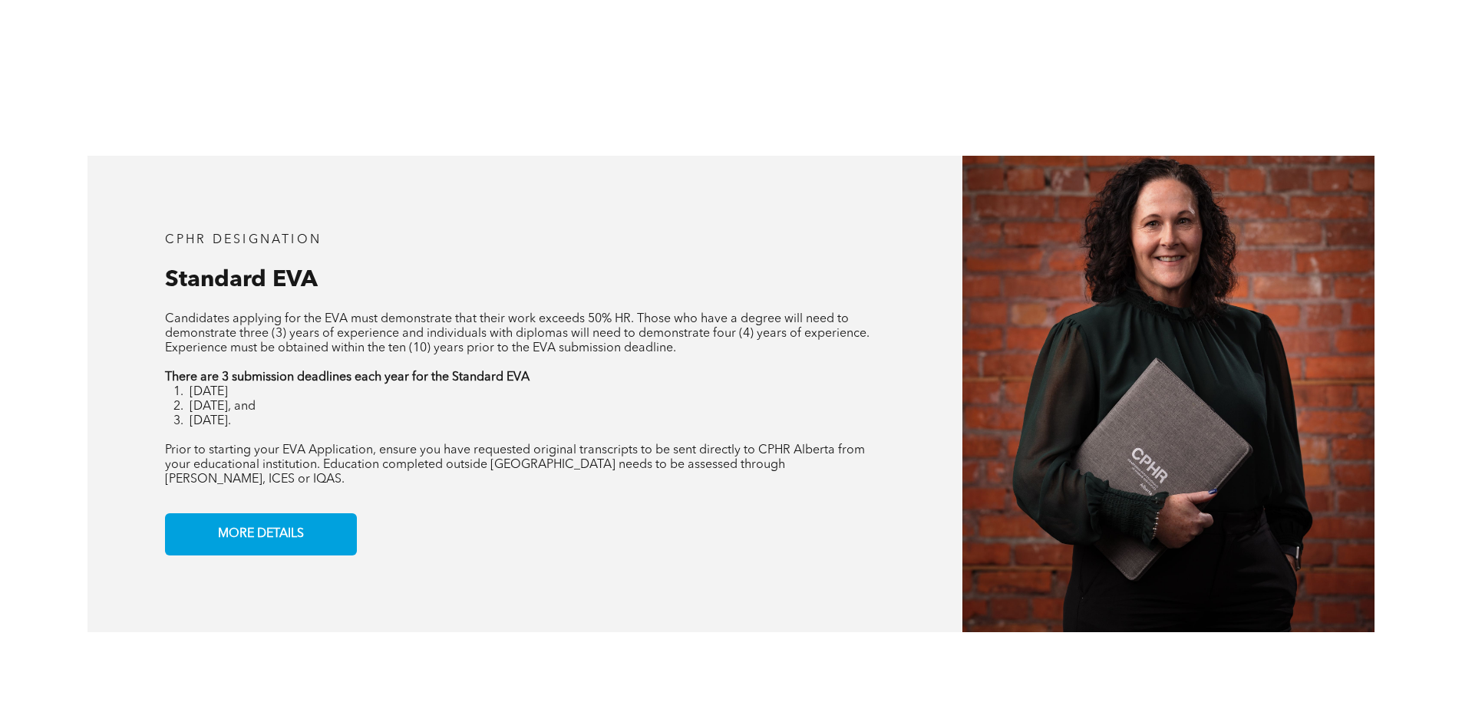
scroll to position [1152, 0]
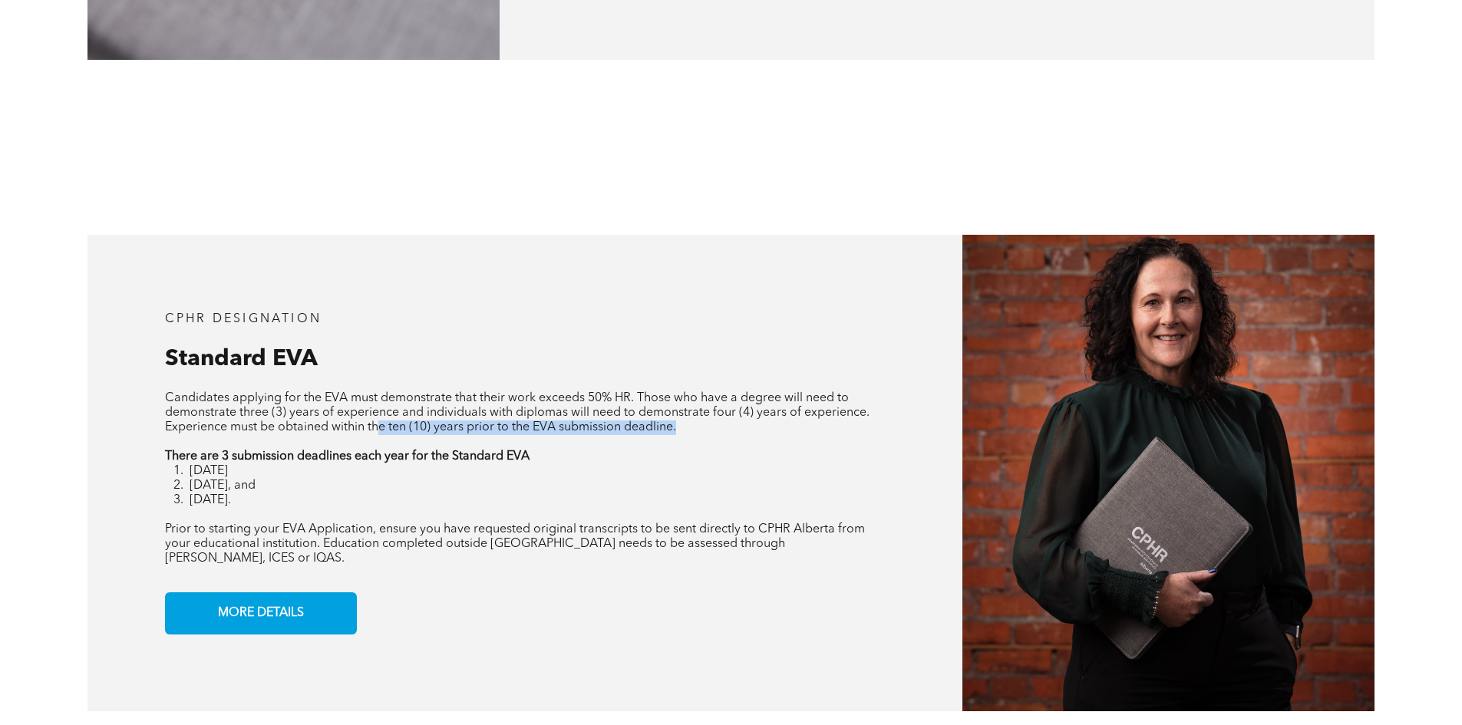
click at [383, 426] on div "Candidates applying for the EVA must demonstrate that their work exceeds 50% HR…" at bounding box center [525, 479] width 721 height 175
click at [504, 492] on li "May 31st, and" at bounding box center [538, 486] width 696 height 15
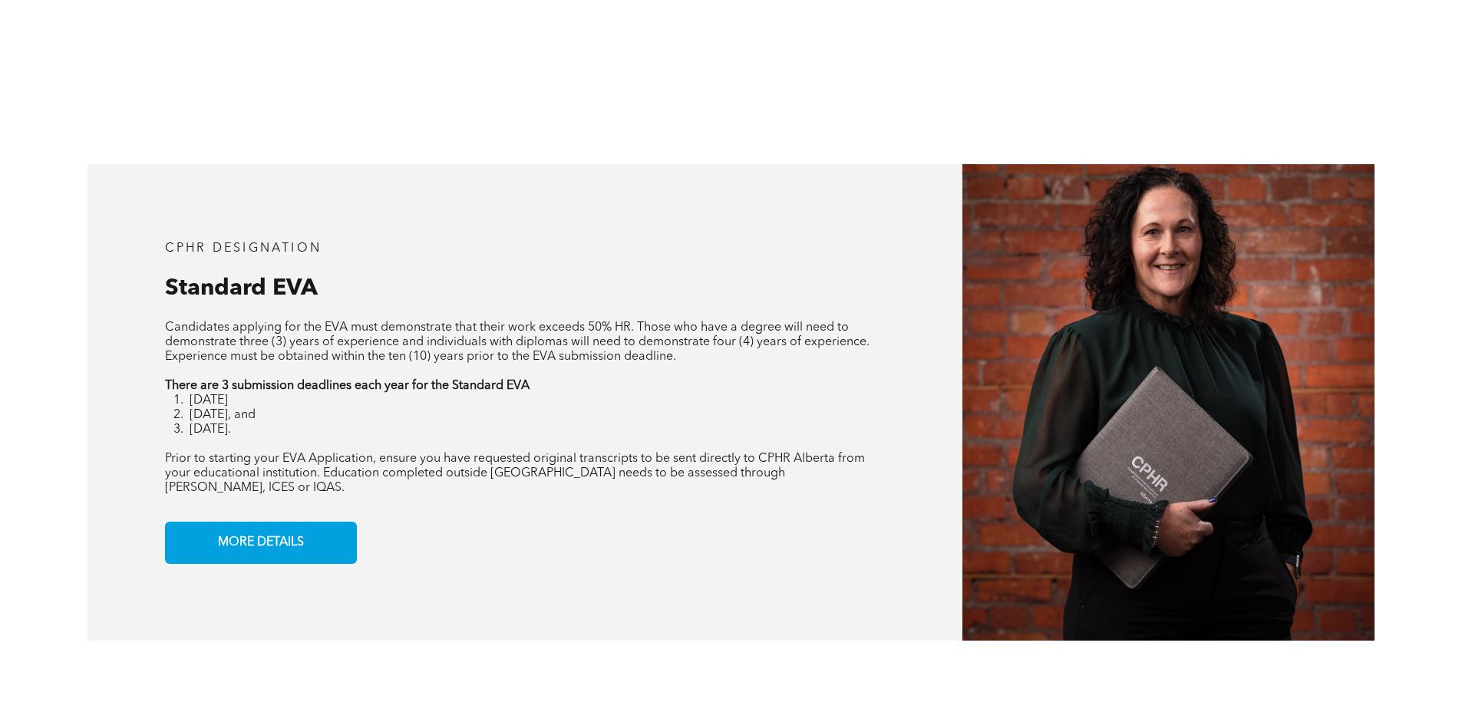
scroll to position [1305, 0]
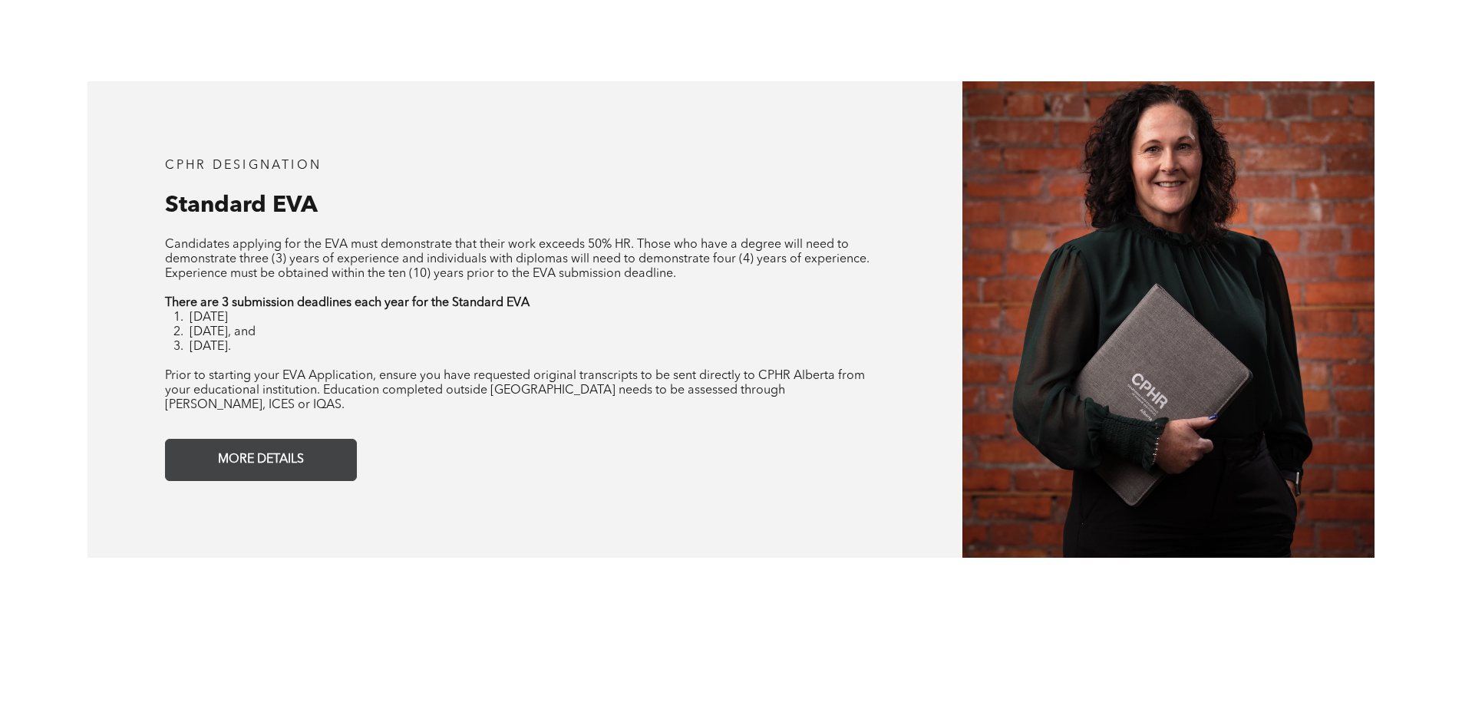
click at [321, 441] on link "MORE DETAILS" at bounding box center [261, 460] width 192 height 42
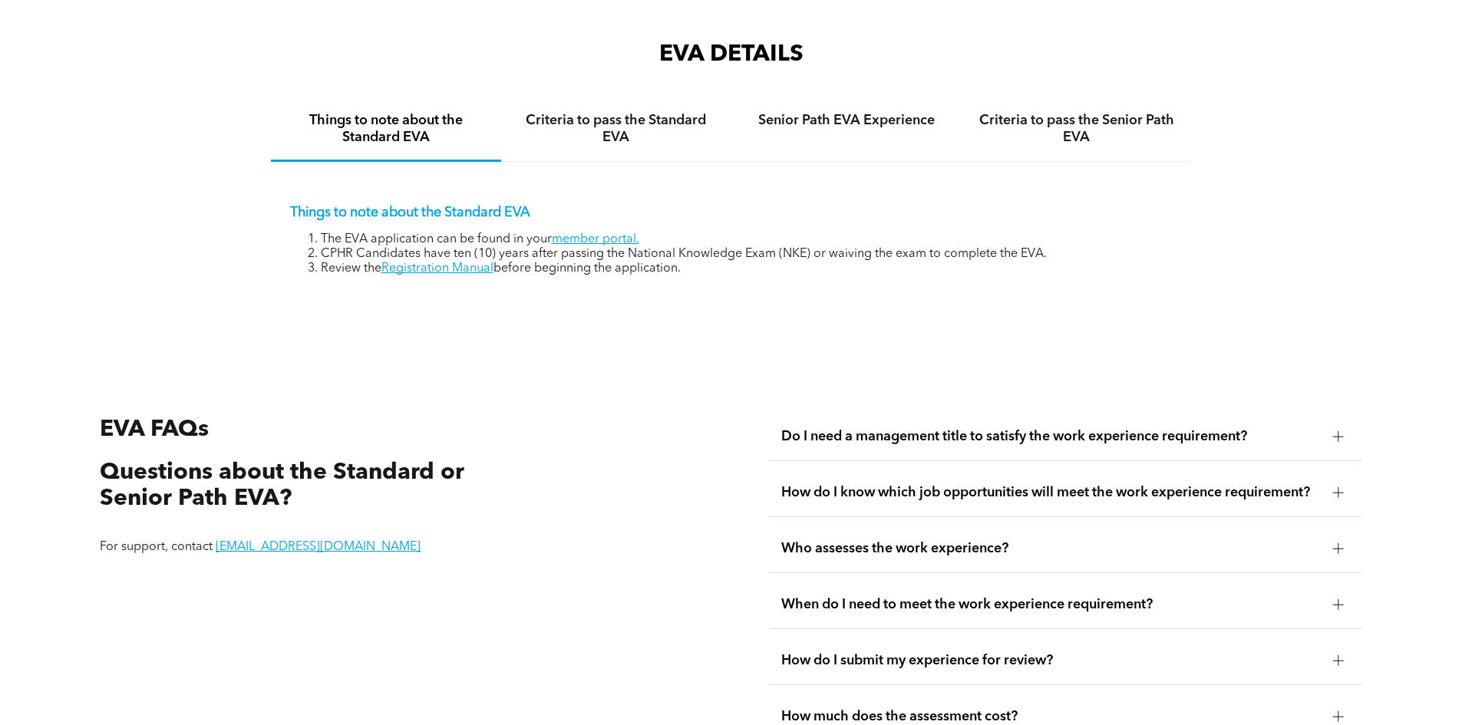
scroll to position [2574, 0]
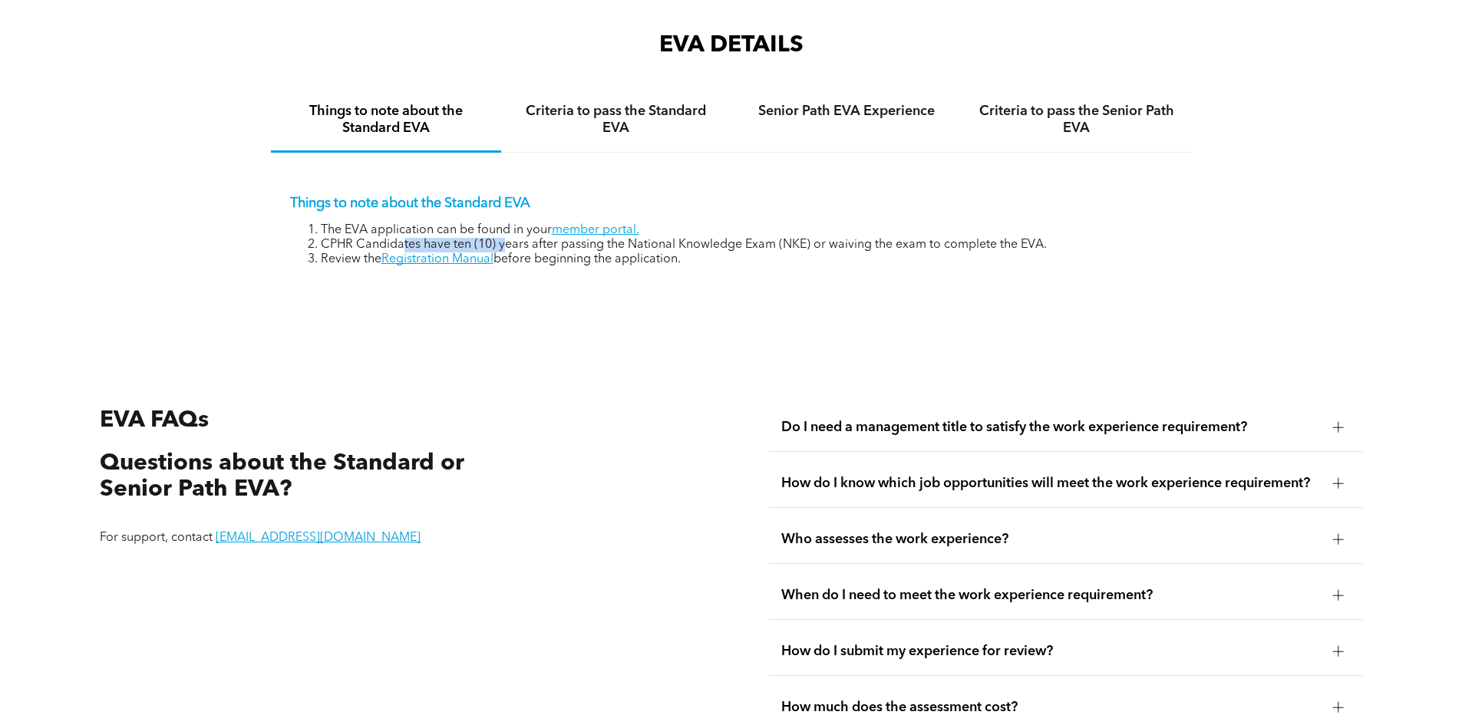
drag, startPoint x: 421, startPoint y: 232, endPoint x: 507, endPoint y: 230, distance: 86.0
click at [507, 238] on li "CPHR Candidates have ten (10) years after passing the National Knowledge Exam (…" at bounding box center [747, 245] width 852 height 15
click at [672, 272] on div "EVA DETAILS Things to note about the Standard EVA Criteria to pass the Standard…" at bounding box center [731, 173] width 921 height 287
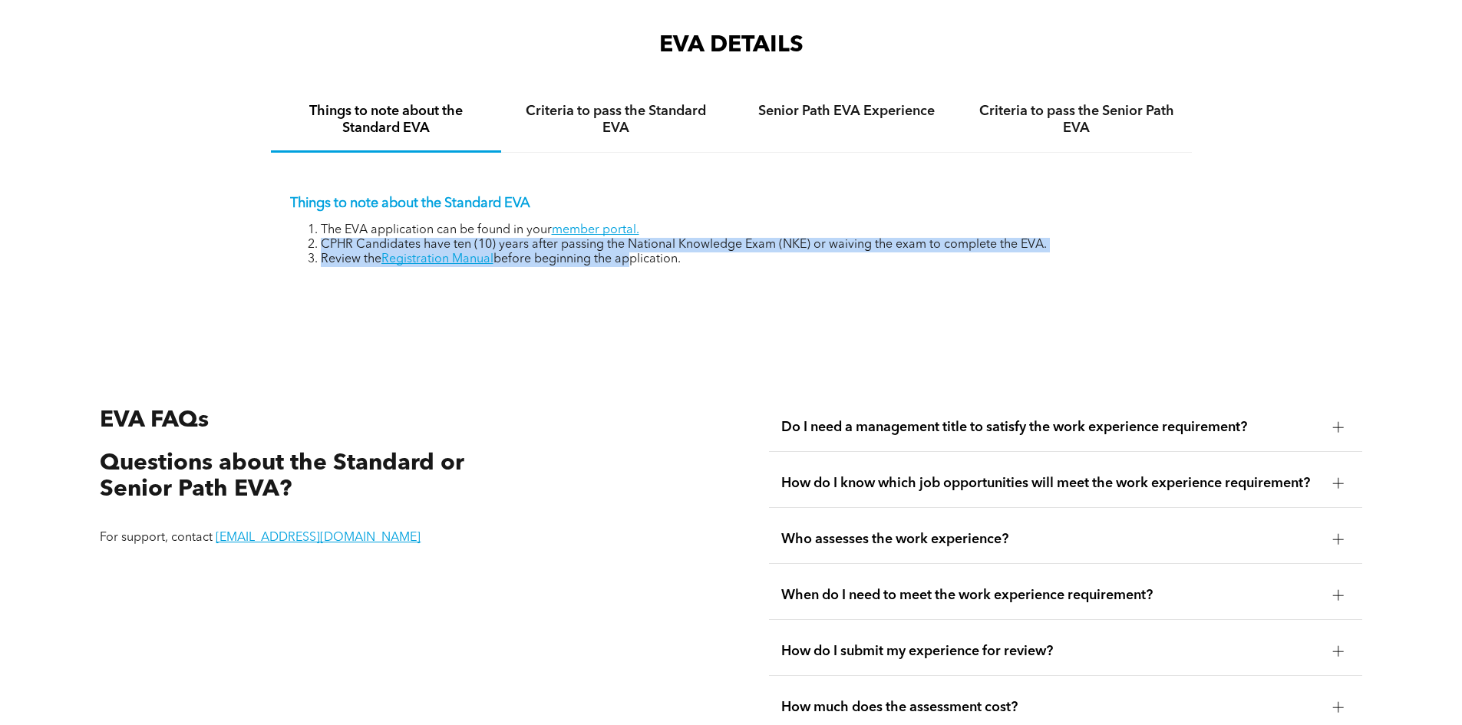
drag, startPoint x: 649, startPoint y: 238, endPoint x: 841, endPoint y: 219, distance: 192.9
click at [841, 223] on ol "The EVA application can be found in your member portal. CPHR Candidates have te…" at bounding box center [731, 245] width 883 height 44
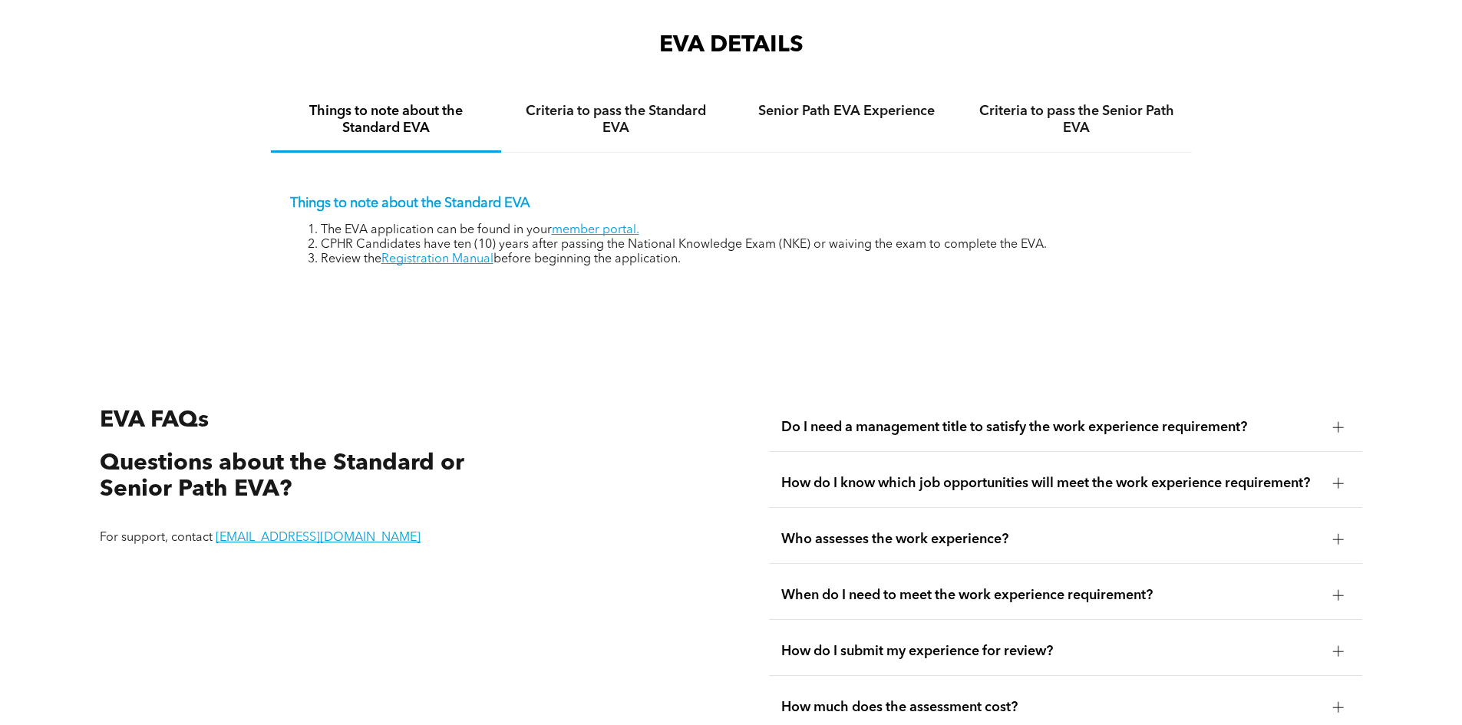
click at [1012, 253] on li "Review the Registration Manual before beginning the application." at bounding box center [747, 260] width 852 height 15
click at [563, 224] on link "member portal." at bounding box center [596, 230] width 88 height 12
drag, startPoint x: 437, startPoint y: 210, endPoint x: 845, endPoint y: 222, distance: 408.6
click at [503, 223] on li "The EVA application can be found in your member portal." at bounding box center [747, 230] width 852 height 15
click at [896, 238] on li "CPHR Candidates have ten (10) years after passing the National Knowledge Exam (…" at bounding box center [747, 245] width 852 height 15
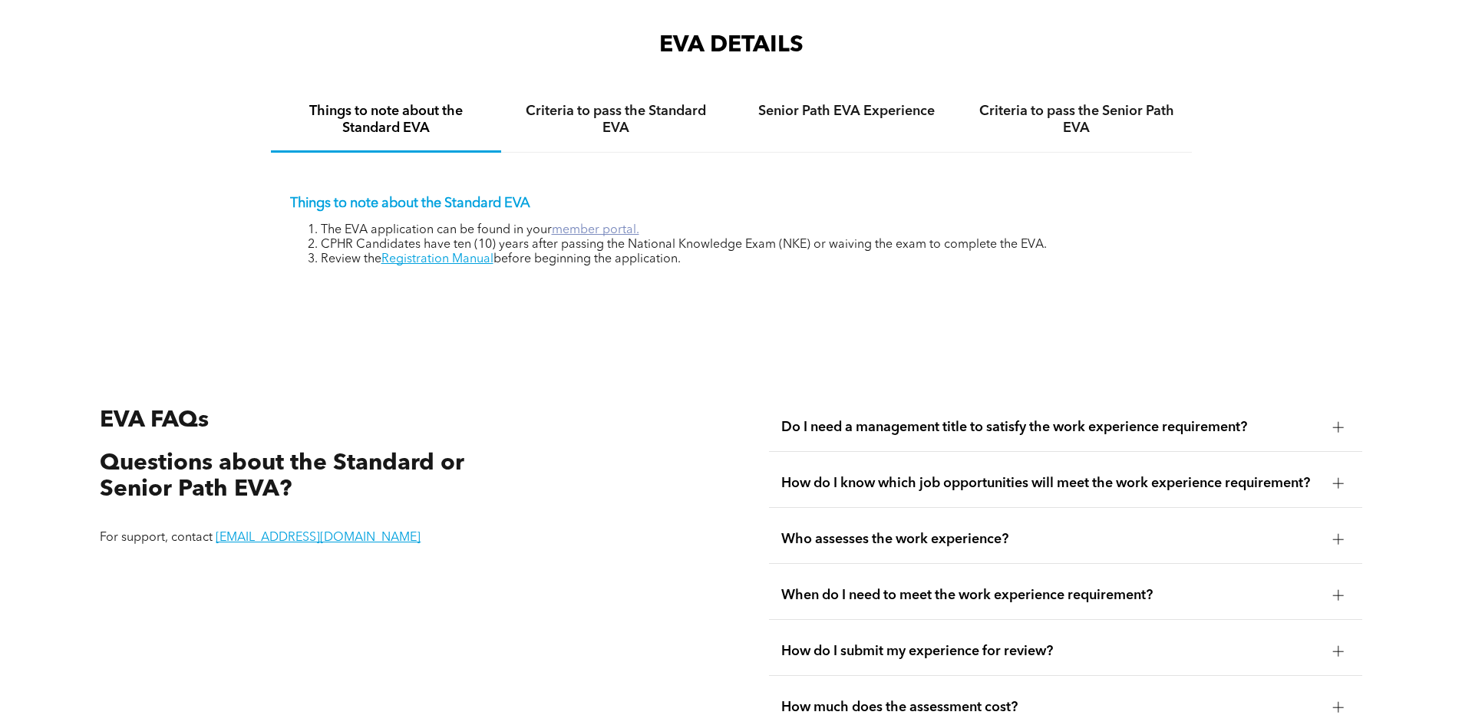
click at [575, 224] on link "member portal." at bounding box center [596, 230] width 88 height 12
click at [462, 280] on div "EVA DETAILS Things to note about the Standard EVA Criteria to pass the Standard…" at bounding box center [731, 173] width 921 height 287
click at [689, 279] on div "EVA DETAILS Things to note about the Standard EVA Criteria to pass the Standard…" at bounding box center [731, 173] width 921 height 287
click at [450, 253] on link "Registration Manual" at bounding box center [438, 259] width 112 height 12
drag, startPoint x: 963, startPoint y: 331, endPoint x: 901, endPoint y: 323, distance: 62.7
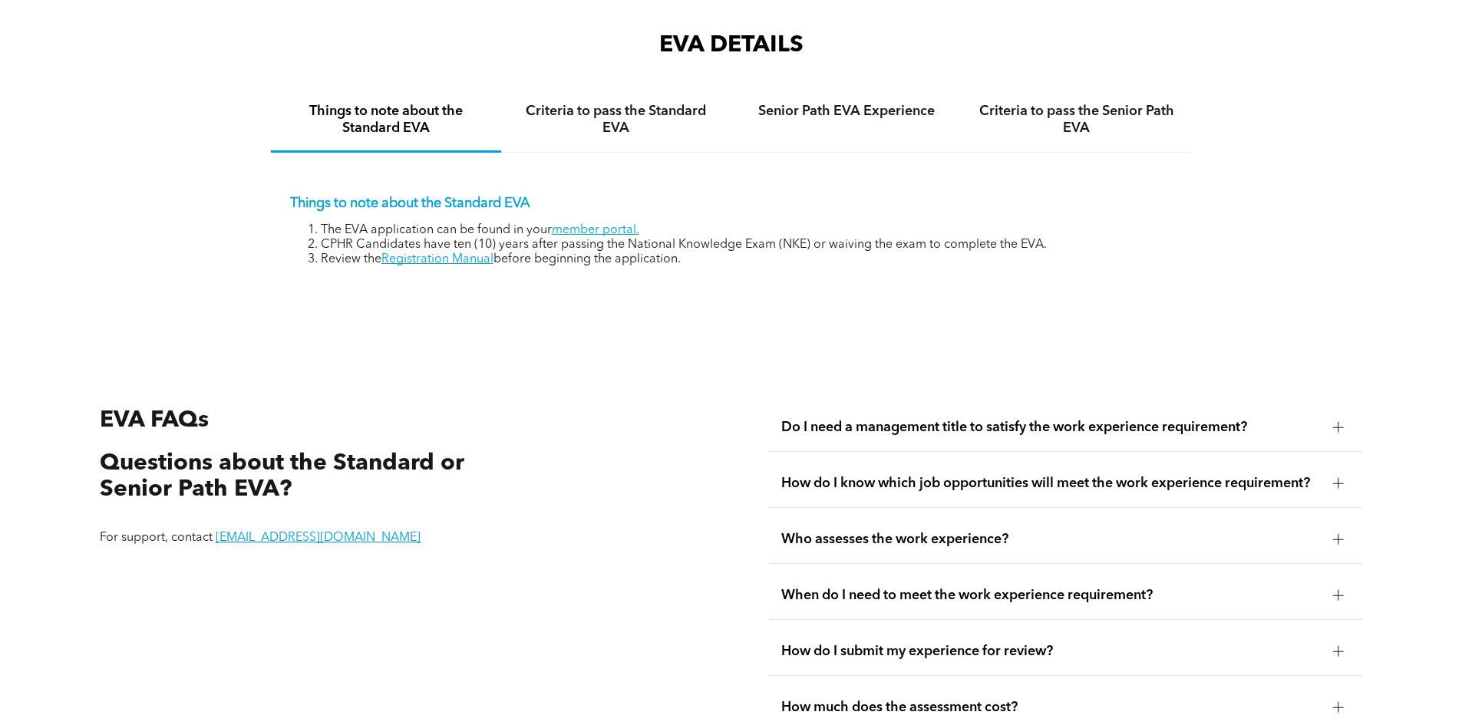
click at [464, 253] on link "Registration Manual" at bounding box center [438, 259] width 112 height 12
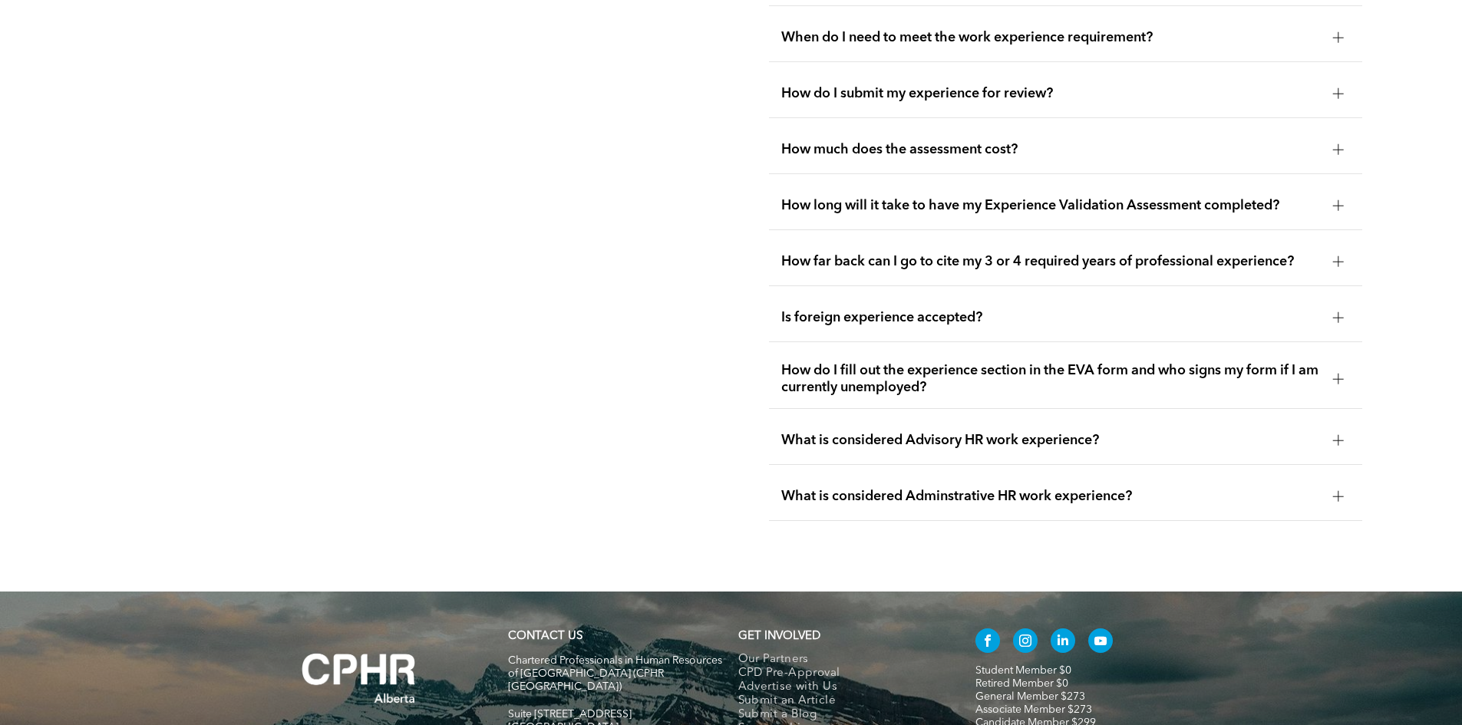
scroll to position [3123, 0]
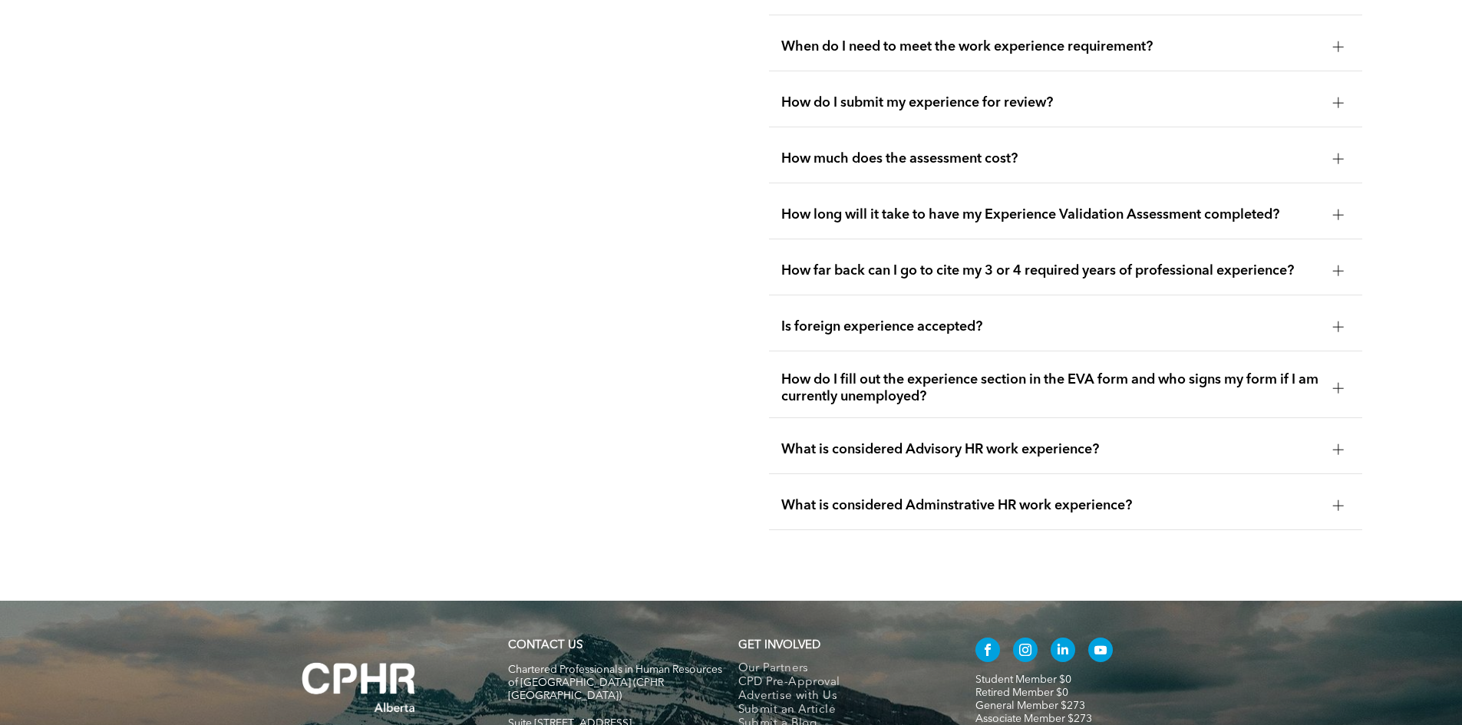
click at [1339, 210] on div at bounding box center [1338, 215] width 1 height 11
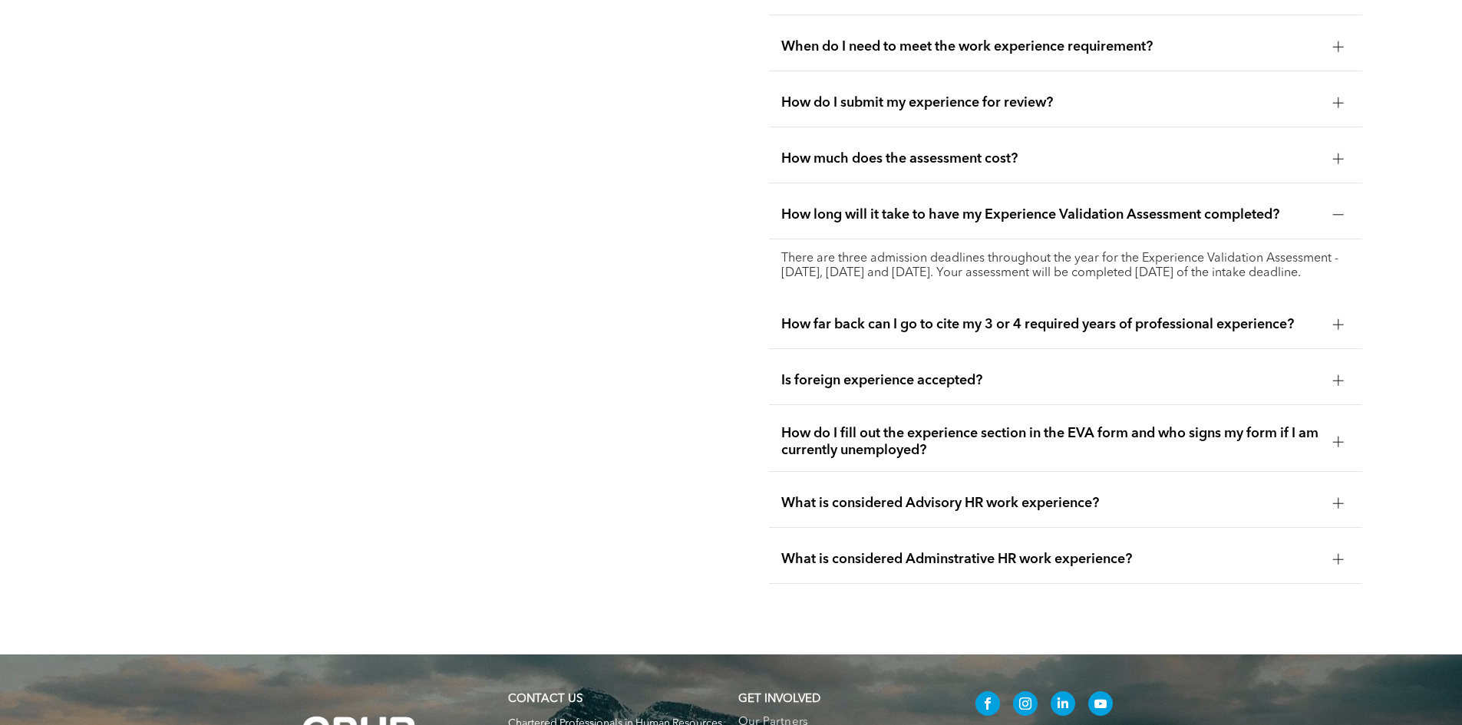
drag, startPoint x: 776, startPoint y: 238, endPoint x: 1195, endPoint y: 268, distance: 419.5
click at [1102, 273] on div "There are three admission deadlines throughout the year for the Experience Vali…" at bounding box center [1065, 267] width 593 height 54
click at [1266, 273] on p "There are three admission deadlines throughout the year for the Experience Vali…" at bounding box center [1066, 266] width 569 height 29
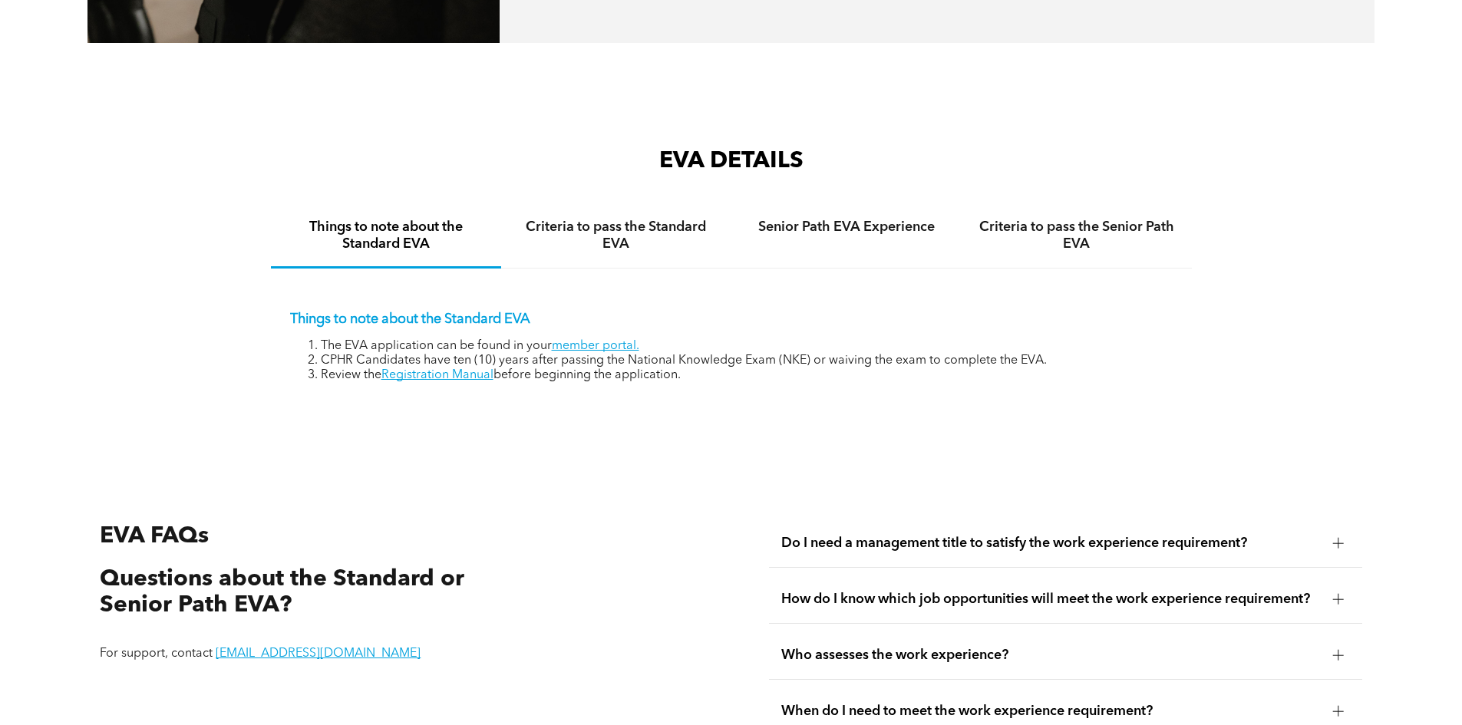
scroll to position [2432, 0]
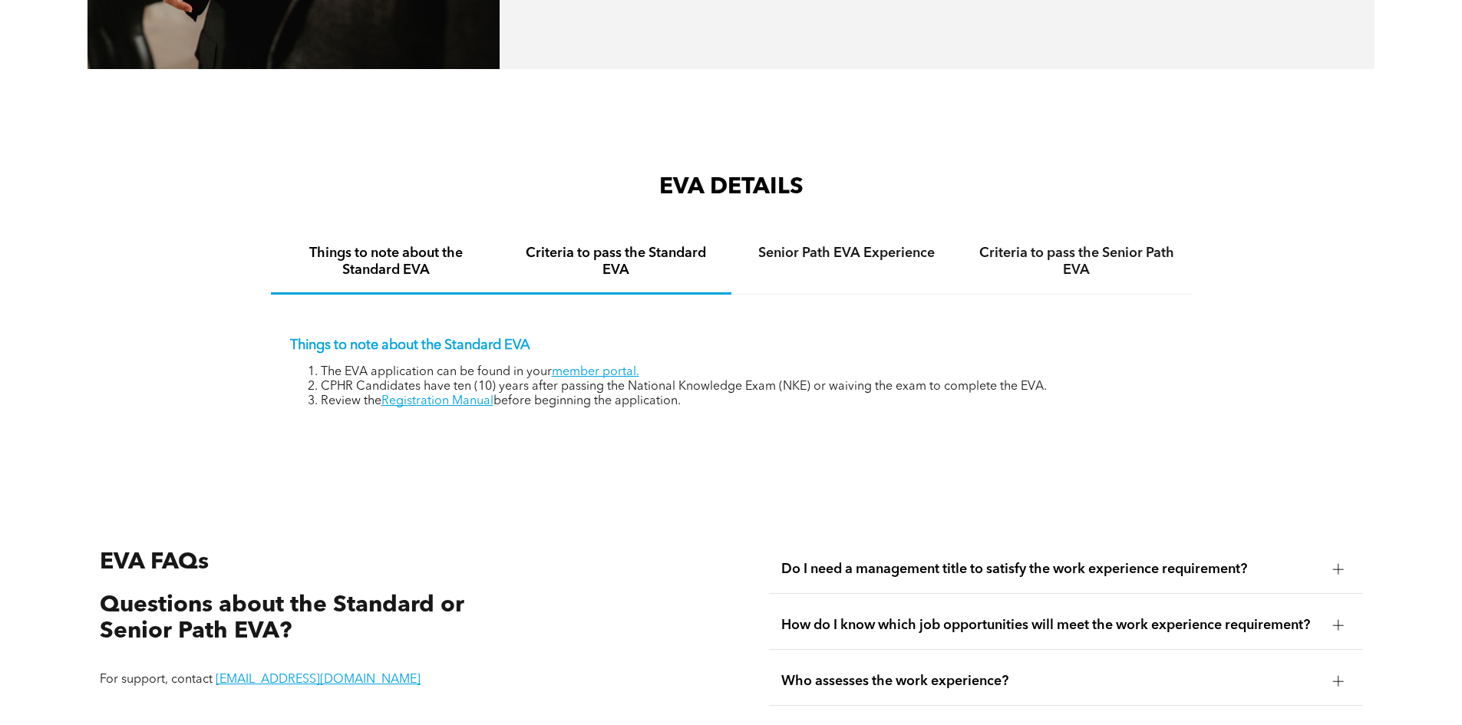
click at [633, 245] on h4 "Criteria to pass the Standard EVA" at bounding box center [616, 262] width 203 height 34
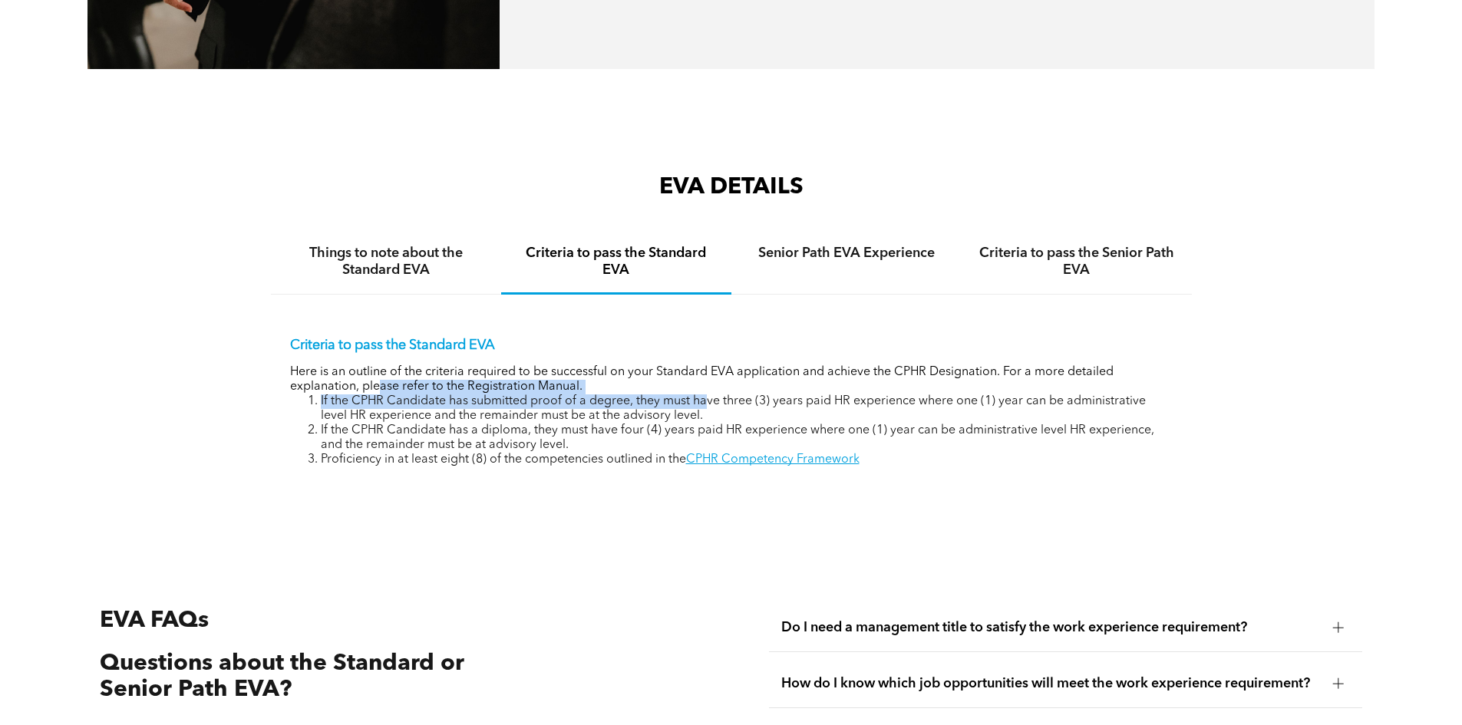
drag, startPoint x: 432, startPoint y: 390, endPoint x: 768, endPoint y: 399, distance: 336.4
click at [708, 392] on div "Criteria to pass the Standard EVA Here is an outline of the criteria required t…" at bounding box center [731, 402] width 883 height 131
click at [1257, 506] on div "EVA DETAILS Things to note about the Standard EVA Criteria to pass the Standard…" at bounding box center [731, 345] width 1462 height 376
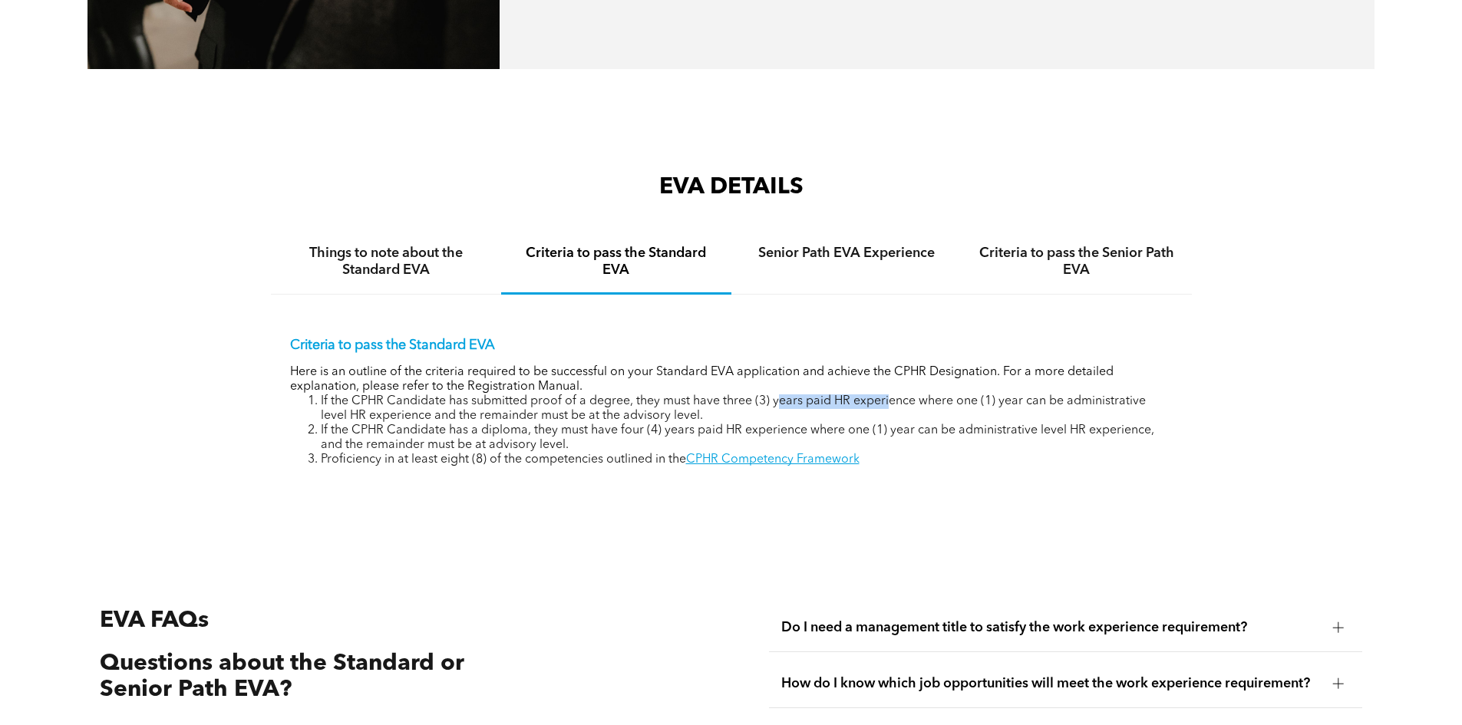
drag, startPoint x: 798, startPoint y: 388, endPoint x: 889, endPoint y: 387, distance: 90.6
click at [889, 395] on li "If the CPHR Candidate has submitted proof of a degree, they must have three (3)…" at bounding box center [747, 409] width 852 height 29
click at [1076, 453] on div "Criteria to pass the Standard EVA Here is an outline of the criteria required t…" at bounding box center [731, 391] width 921 height 192
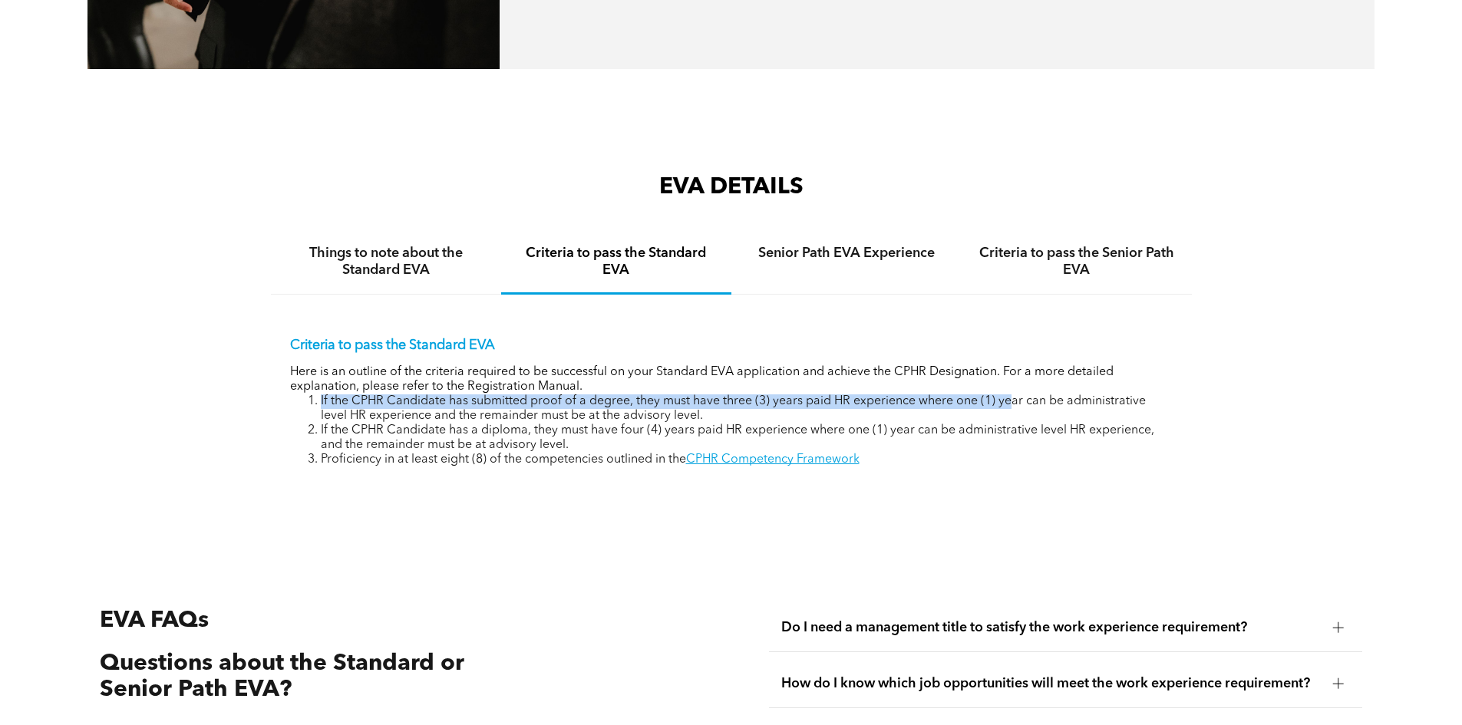
drag, startPoint x: 921, startPoint y: 375, endPoint x: 1008, endPoint y: 380, distance: 86.9
click at [1008, 380] on div "Criteria to pass the Standard EVA Here is an outline of the criteria required t…" at bounding box center [731, 402] width 883 height 131
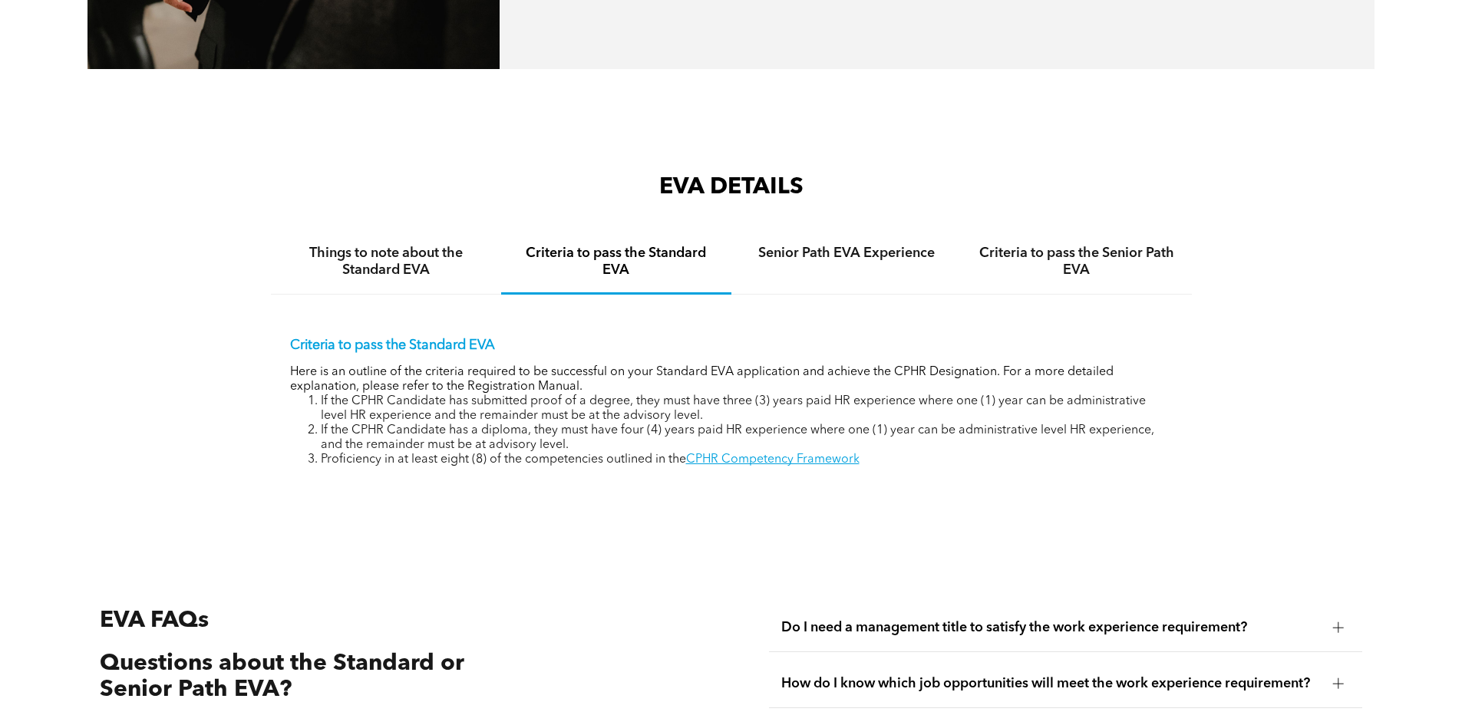
click at [1380, 465] on div "EVA DETAILS Things to note about the Standard EVA Criteria to pass the Standard…" at bounding box center [731, 345] width 1462 height 376
drag, startPoint x: 342, startPoint y: 412, endPoint x: 518, endPoint y: 416, distance: 176.6
click at [518, 424] on li "If the CPHR Candidate has a diploma, they must have four (4) years paid HR expe…" at bounding box center [747, 438] width 852 height 29
drag, startPoint x: 592, startPoint y: 411, endPoint x: 721, endPoint y: 413, distance: 129.0
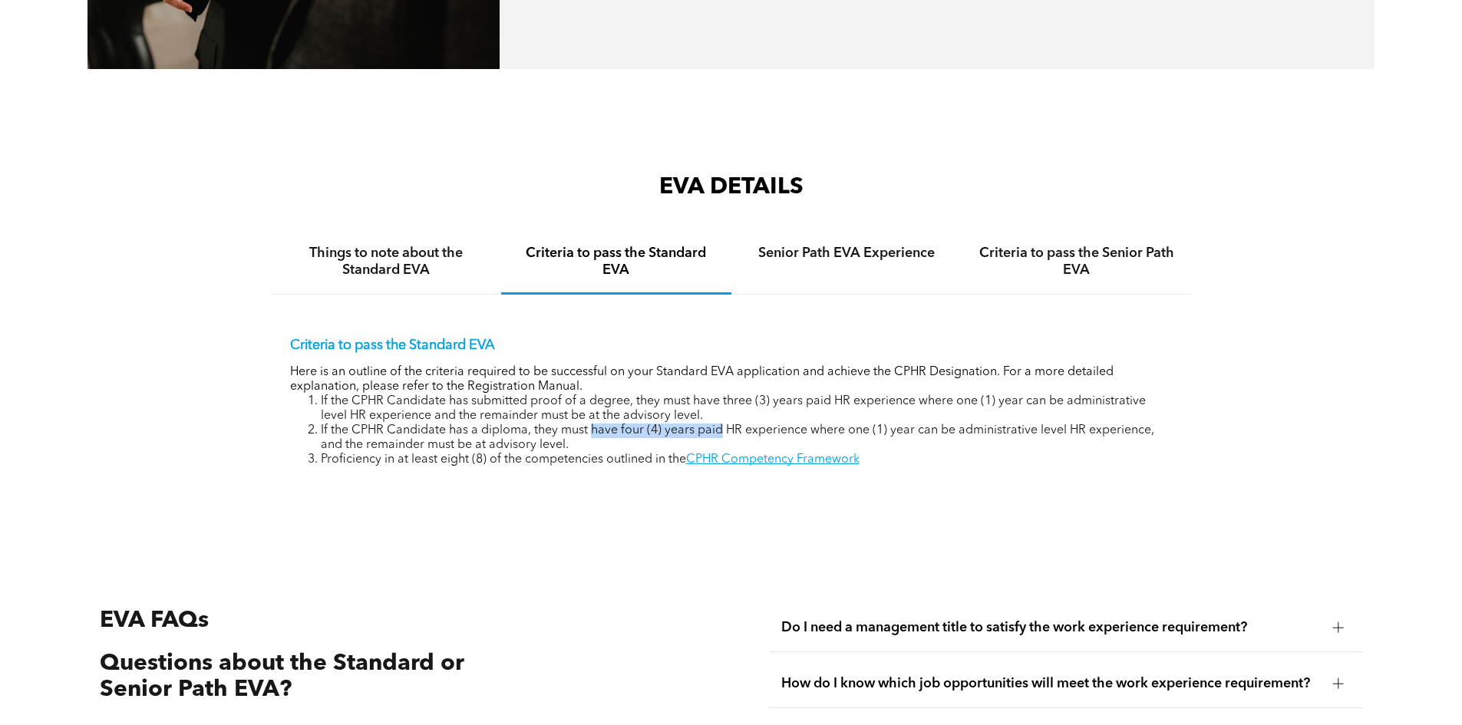
click at [721, 424] on li "If the CPHR Candidate has a diploma, they must have four (4) years paid HR expe…" at bounding box center [747, 438] width 852 height 29
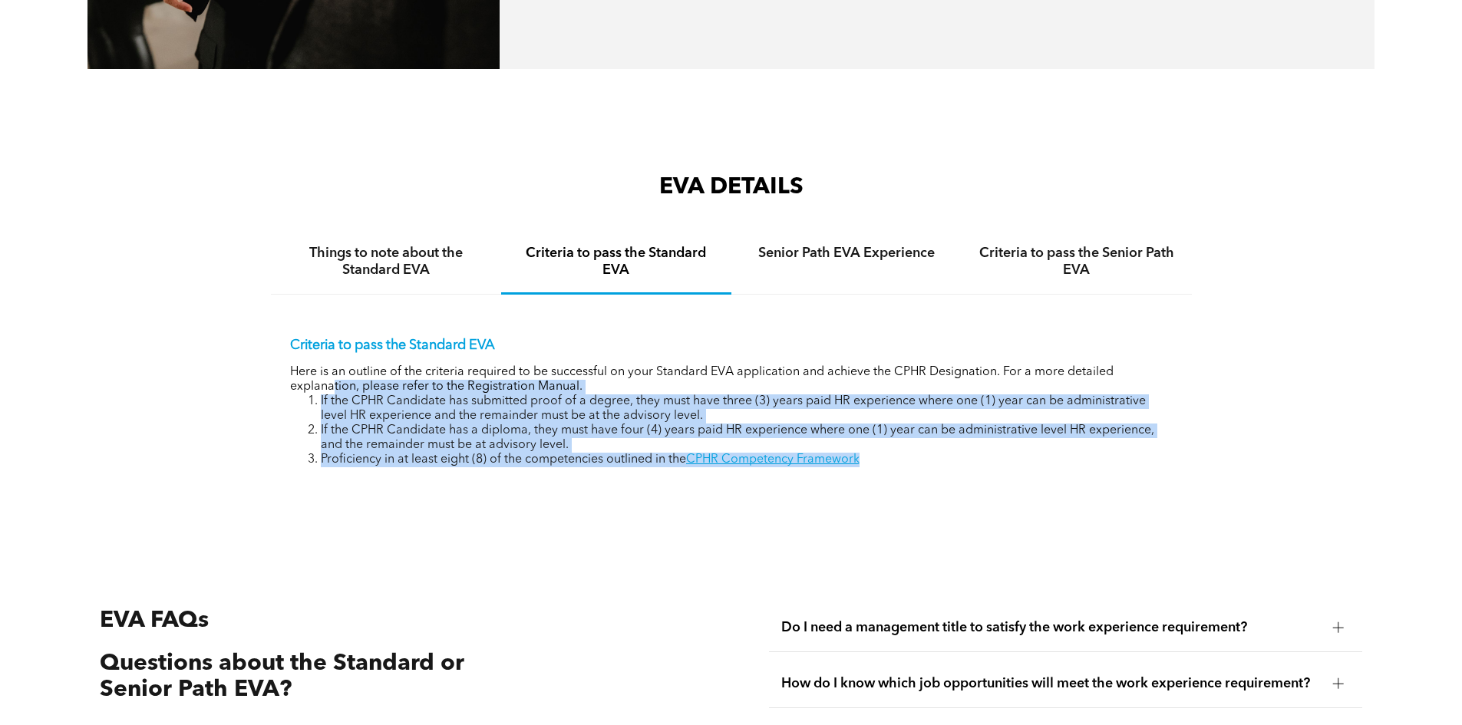
drag, startPoint x: 1005, startPoint y: 496, endPoint x: 240, endPoint y: 364, distance: 776.7
click at [240, 364] on div "EVA DETAILS Things to note about the Standard EVA Criteria to pass the Standard…" at bounding box center [731, 345] width 1462 height 376
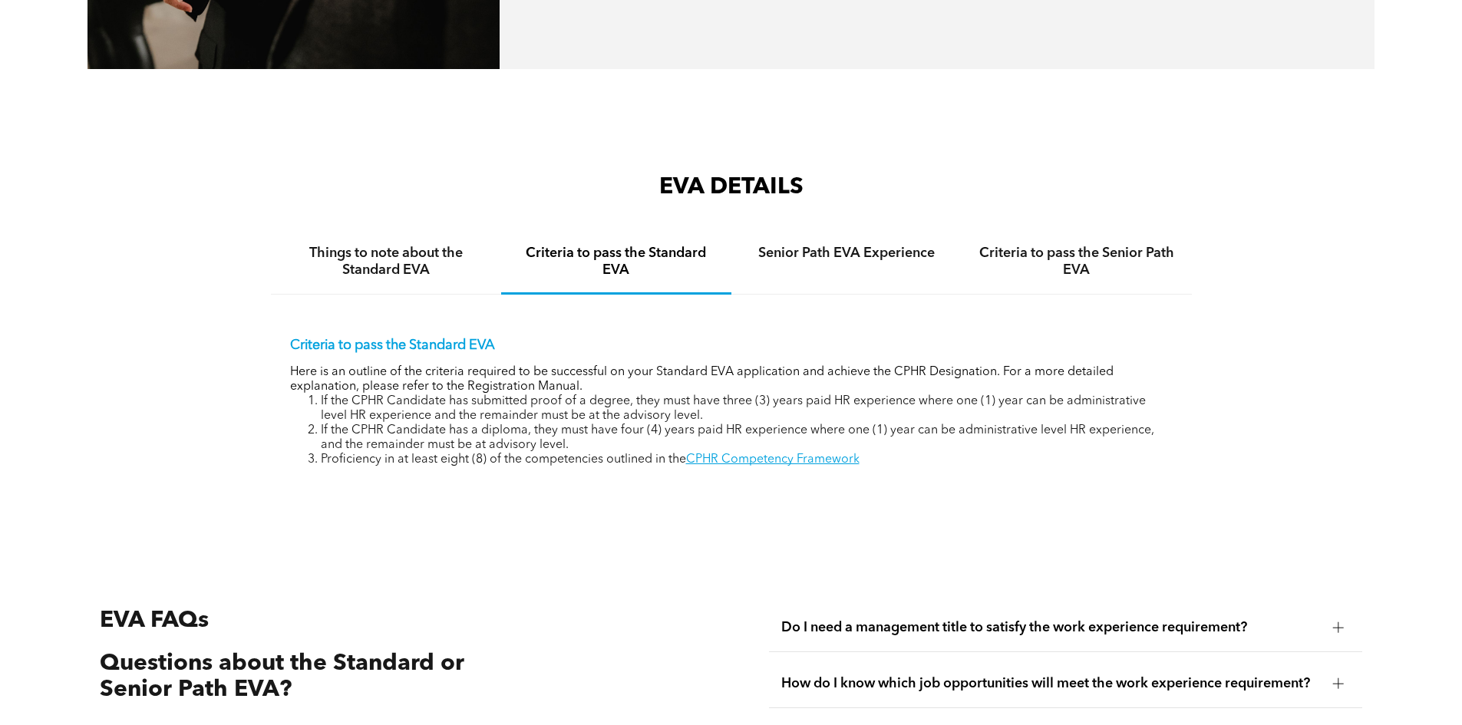
drag, startPoint x: 551, startPoint y: 450, endPoint x: 573, endPoint y: 451, distance: 21.5
click at [573, 453] on li "Proficiency in at least eight (8) of the competencies outlined in the CPHR Comp…" at bounding box center [747, 460] width 852 height 15
click at [669, 487] on div "EVA DETAILS Things to note about the Standard EVA Criteria to pass the Standard…" at bounding box center [731, 344] width 921 height 345
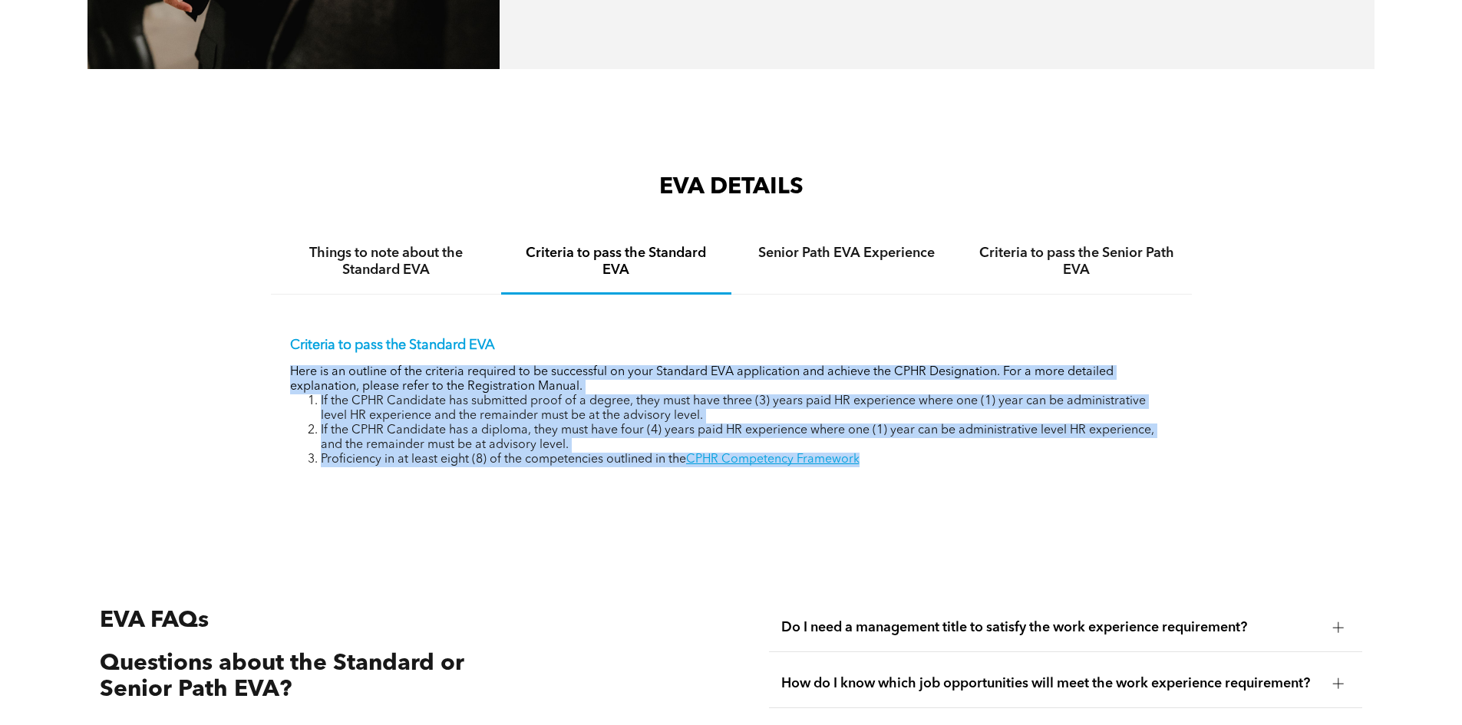
drag, startPoint x: 903, startPoint y: 460, endPoint x: 259, endPoint y: 349, distance: 653.6
click at [259, 349] on div "EVA DETAILS Things to note about the Standard EVA Criteria to pass the Standard…" at bounding box center [731, 345] width 1462 height 376
copy div "Here is an outline of the criteria required to be successful on your Standard E…"
click at [1188, 352] on div "Criteria to pass the Standard EVA Here is an outline of the criteria required t…" at bounding box center [731, 391] width 921 height 192
